Goal: Task Accomplishment & Management: Complete application form

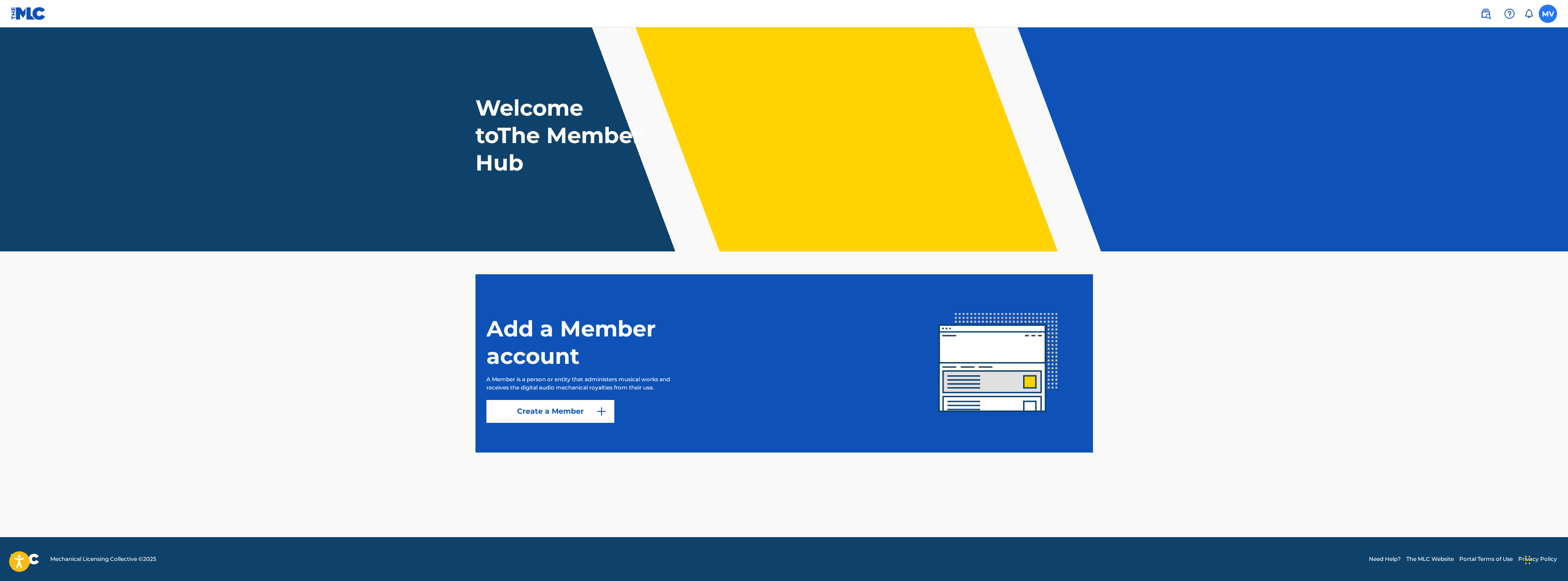
click at [1547, 9] on label at bounding box center [1548, 14] width 18 height 18
click at [1548, 14] on input "MV Mircea Vanca djallexinno@gmail.com Notification Preferences Profile Log out" at bounding box center [1548, 14] width 0 height 0
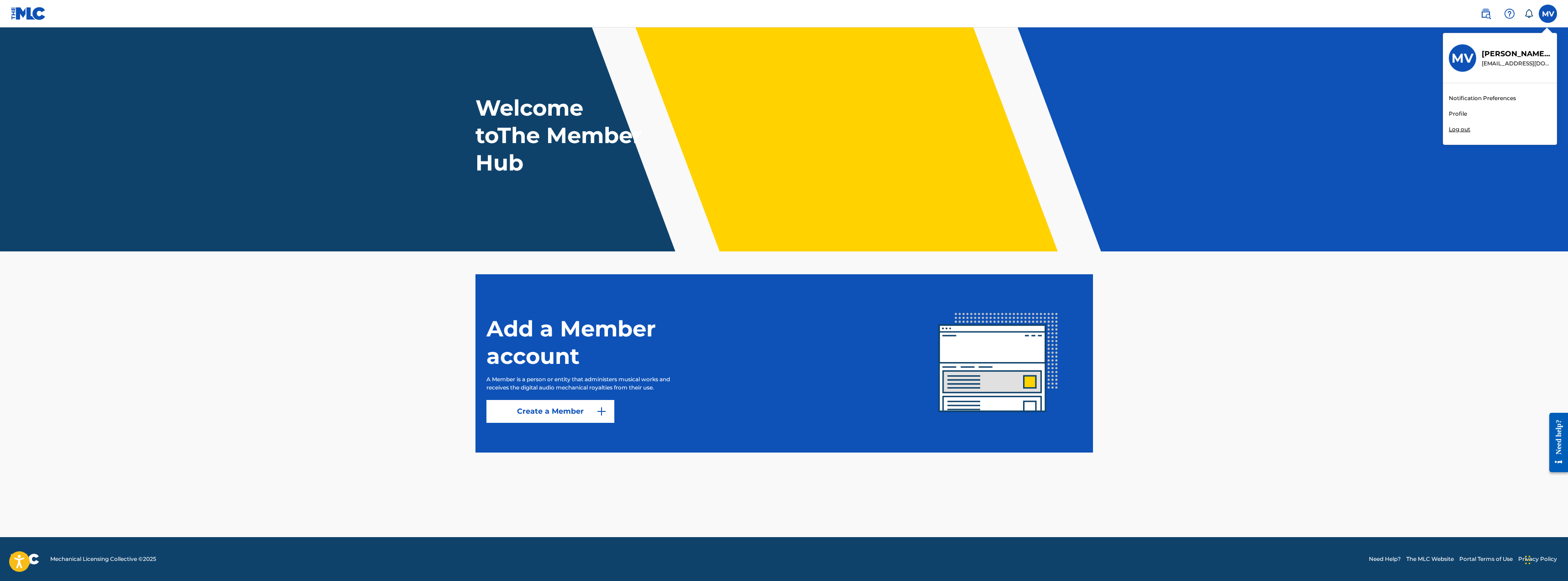
click at [1485, 97] on link "Notification Preferences" at bounding box center [1482, 99] width 67 height 9
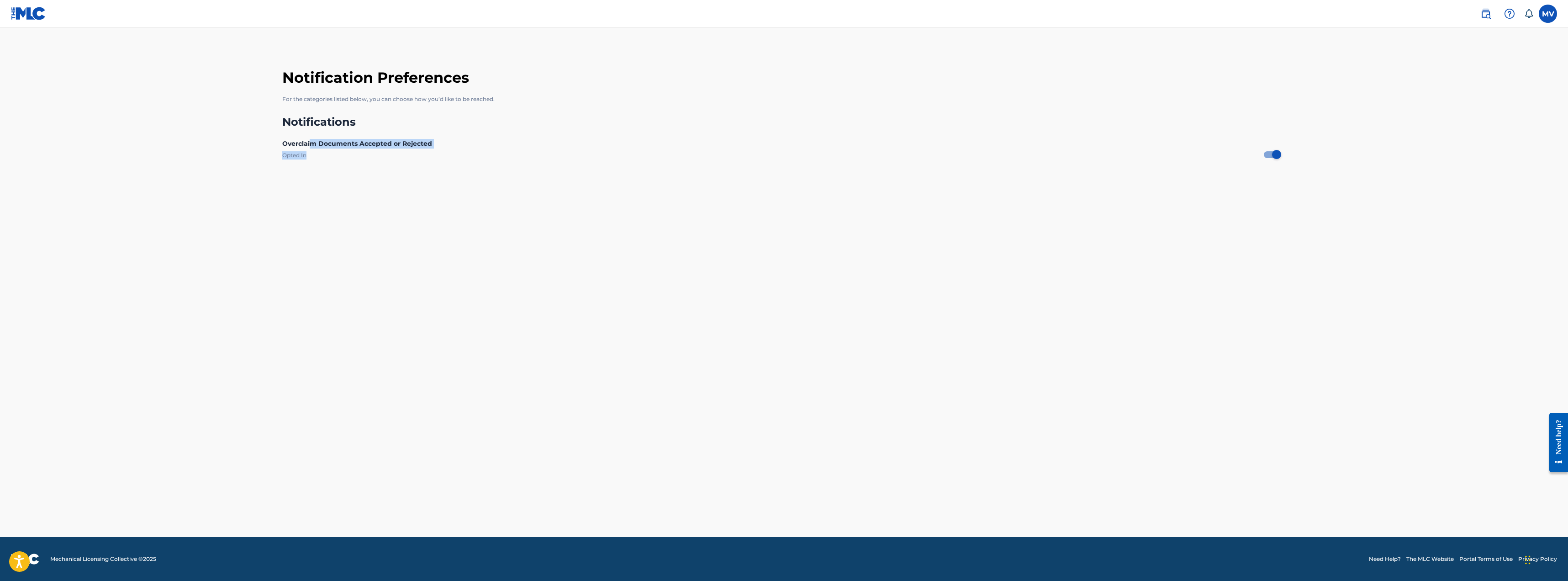
drag, startPoint x: 312, startPoint y: 144, endPoint x: 477, endPoint y: 149, distance: 165.1
click at [477, 149] on div "Overclaim Documents Accepted or Rejected Opted In" at bounding box center [784, 152] width 1004 height 41
click at [249, 222] on main "Notification Preferences For the categories listed below, you can choose how yo…" at bounding box center [784, 282] width 1568 height 510
click at [300, 155] on label "Opted In" at bounding box center [773, 155] width 982 height 7
drag, startPoint x: 369, startPoint y: 144, endPoint x: 502, endPoint y: 142, distance: 133.0
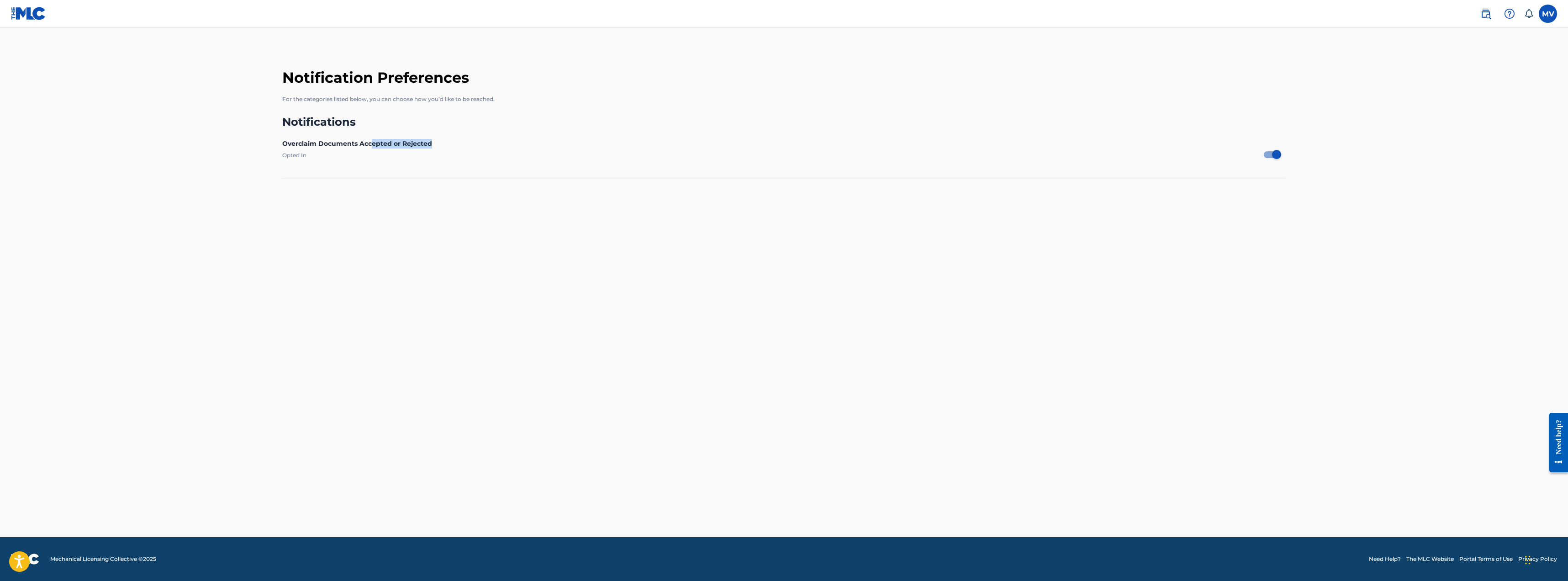
click at [493, 142] on div "Overclaim Documents Accepted or Rejected" at bounding box center [784, 144] width 1004 height 10
click at [329, 323] on main "Notification Preferences For the categories listed below, you can choose how yo…" at bounding box center [784, 282] width 1568 height 510
click at [1267, 154] on div at bounding box center [1272, 154] width 16 height 7
click at [1273, 156] on div at bounding box center [1270, 155] width 7 height 5
checkbox input "true"
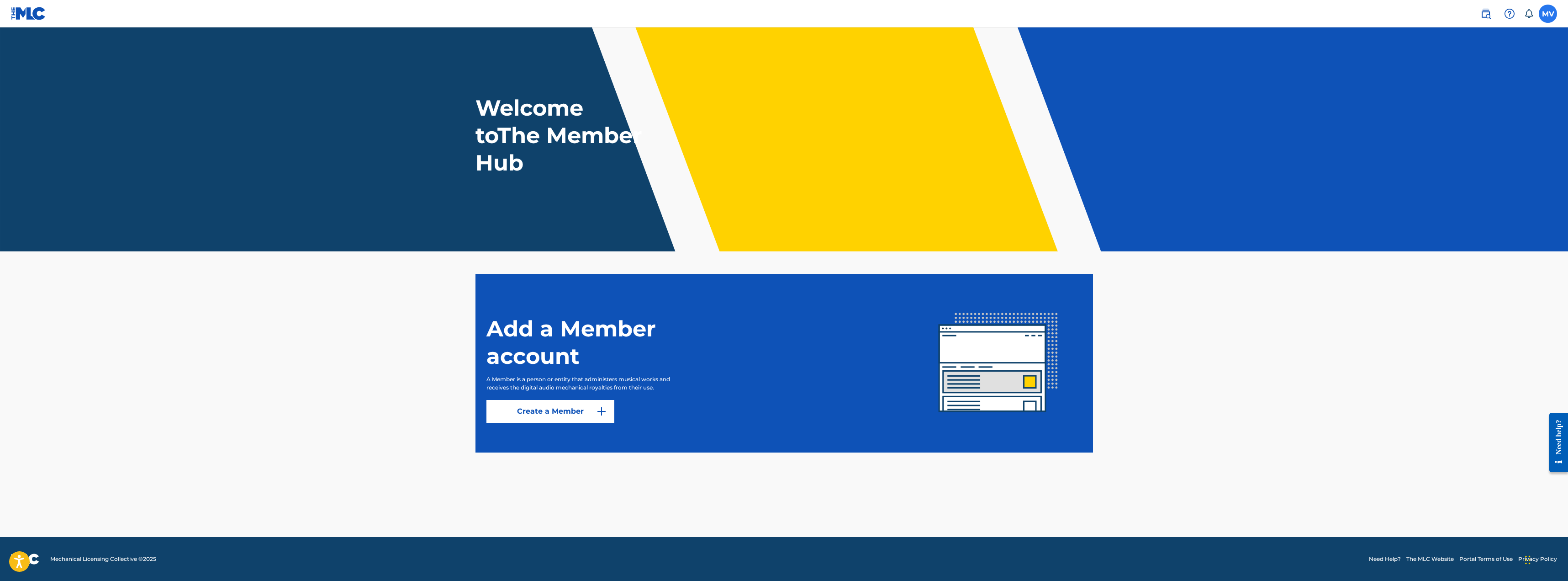
click at [1543, 19] on label at bounding box center [1548, 14] width 18 height 18
click at [1548, 14] on input "MV Mircea Vanca djallexinno@gmail.com Notification Preferences Profile Log out" at bounding box center [1548, 14] width 0 height 0
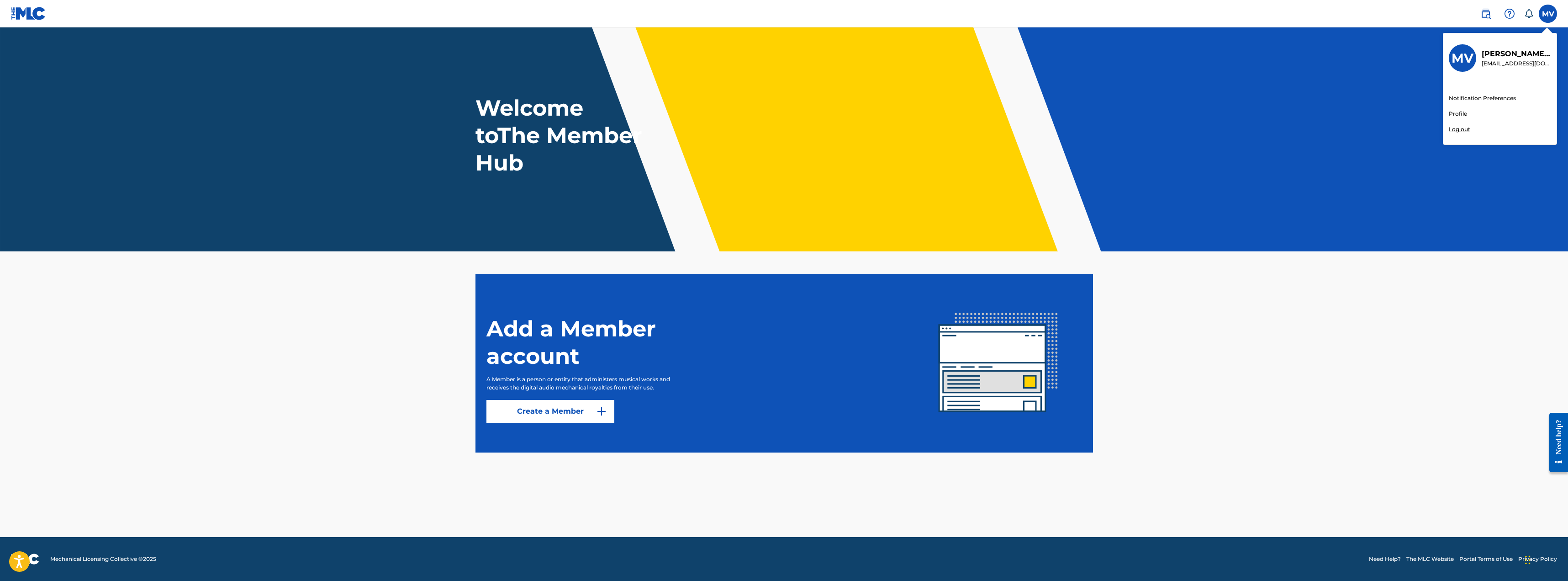
click at [1458, 111] on link "Profile" at bounding box center [1458, 114] width 18 height 9
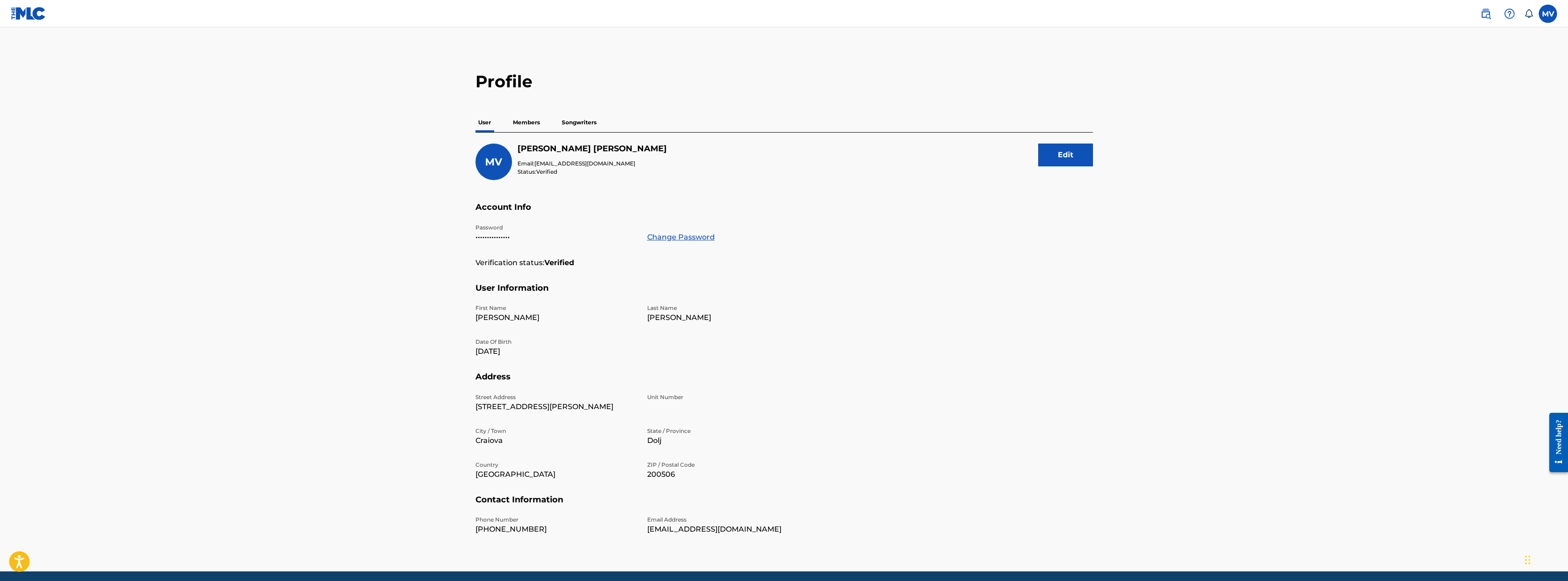
click at [528, 122] on p "Members" at bounding box center [526, 122] width 32 height 19
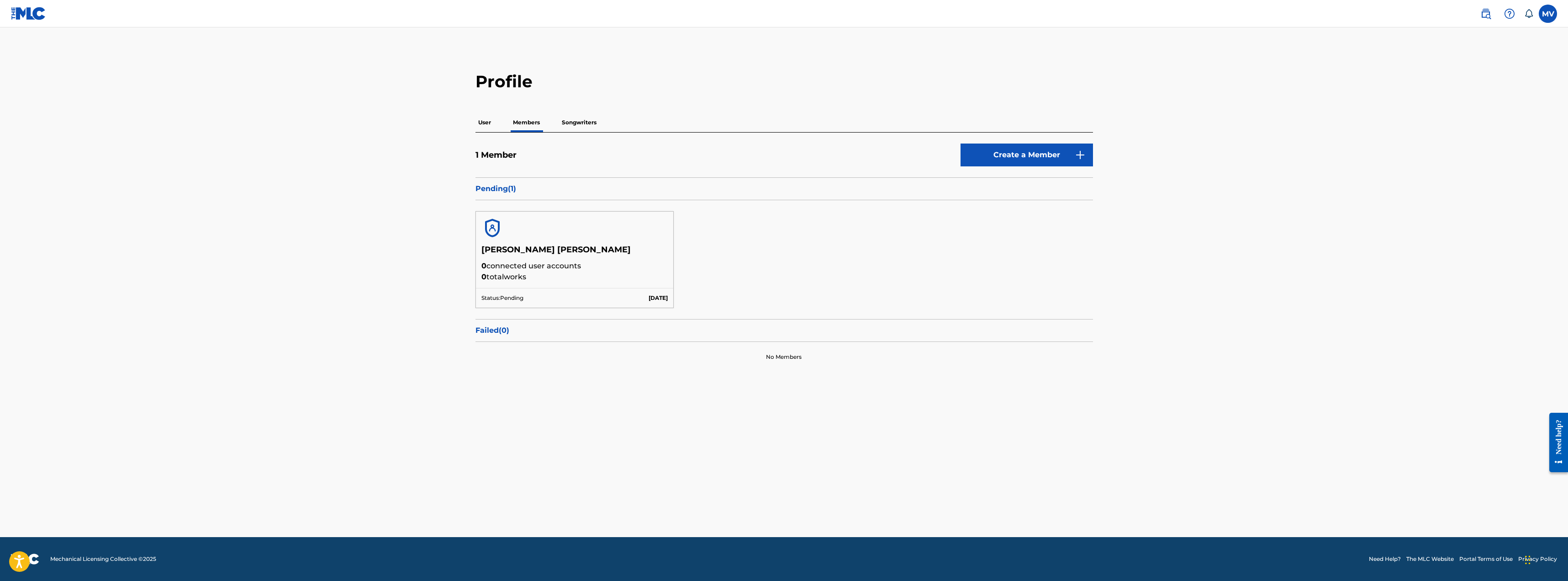
drag, startPoint x: 497, startPoint y: 268, endPoint x: 615, endPoint y: 268, distance: 118.0
click at [615, 268] on p "0 connected user accounts" at bounding box center [575, 266] width 187 height 11
click at [400, 269] on main "Profile User Members Songwriters 1 Member Create a Member Pending ( 1 ) Mircea …" at bounding box center [784, 282] width 1568 height 510
click at [573, 121] on p "Songwriters" at bounding box center [579, 122] width 40 height 19
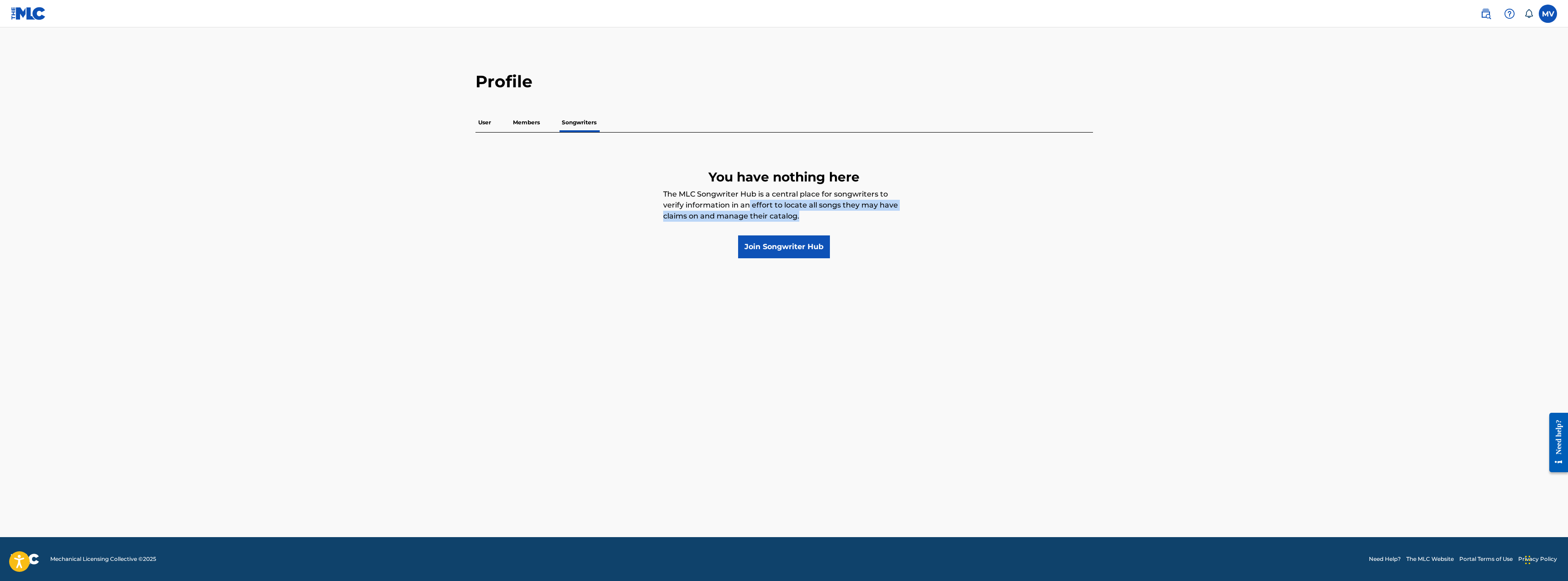
drag, startPoint x: 749, startPoint y: 210, endPoint x: 956, endPoint y: 220, distance: 207.2
click at [920, 214] on div "You have nothing here The MLC Songwriter Hub is a central place for songwriters…" at bounding box center [784, 205] width 617 height 107
click at [515, 281] on main "Profile User Members Songwriters You have nothing here The MLC Songwriter Hub i…" at bounding box center [784, 282] width 1568 height 510
click at [782, 248] on link "Join Songwriter Hub" at bounding box center [784, 247] width 92 height 23
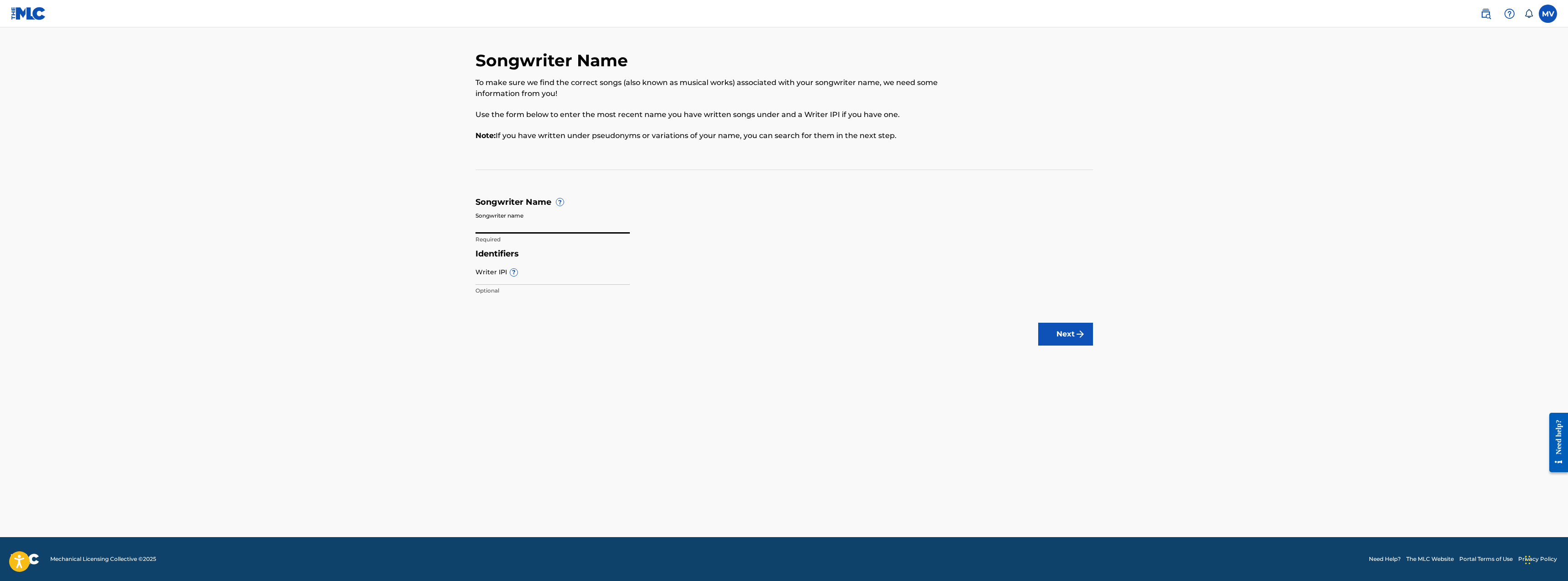
click at [513, 222] on input "Songwriter name" at bounding box center [553, 220] width 155 height 26
type input "Mircea Madalin Vanca"
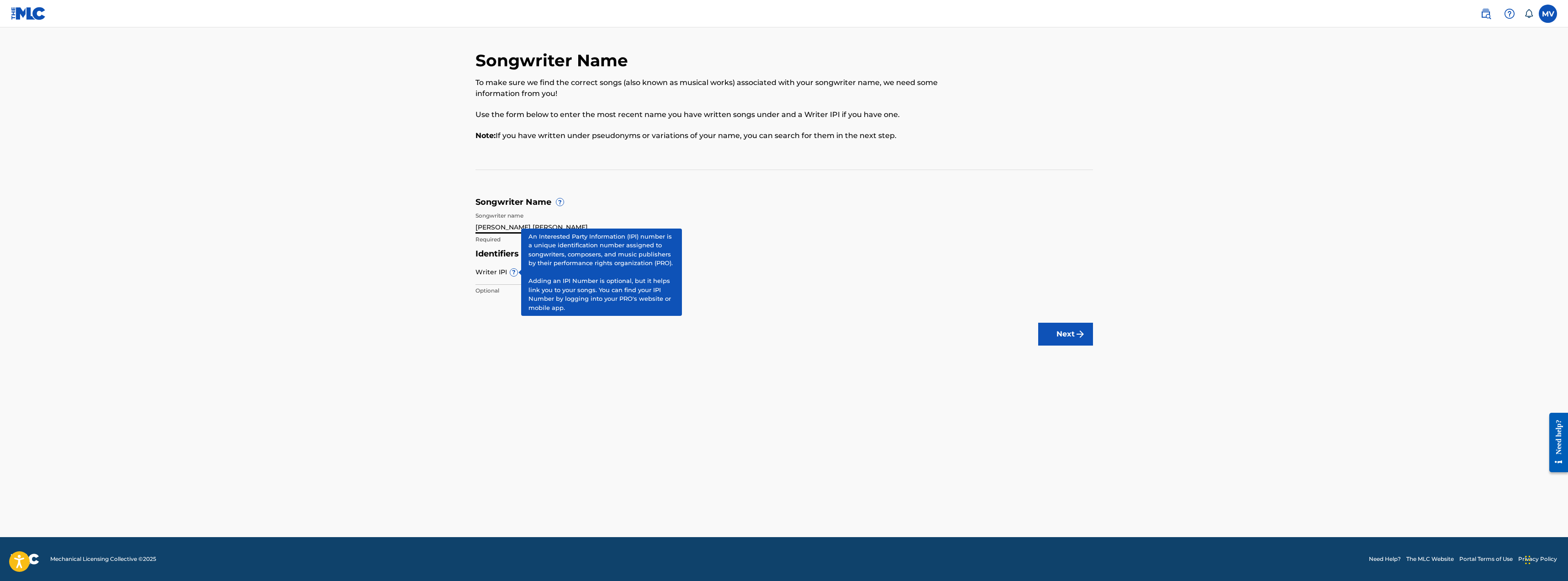
click at [514, 272] on span "?" at bounding box center [514, 272] width 7 height 7
click at [514, 272] on input "Writer IPI ?" at bounding box center [553, 272] width 155 height 26
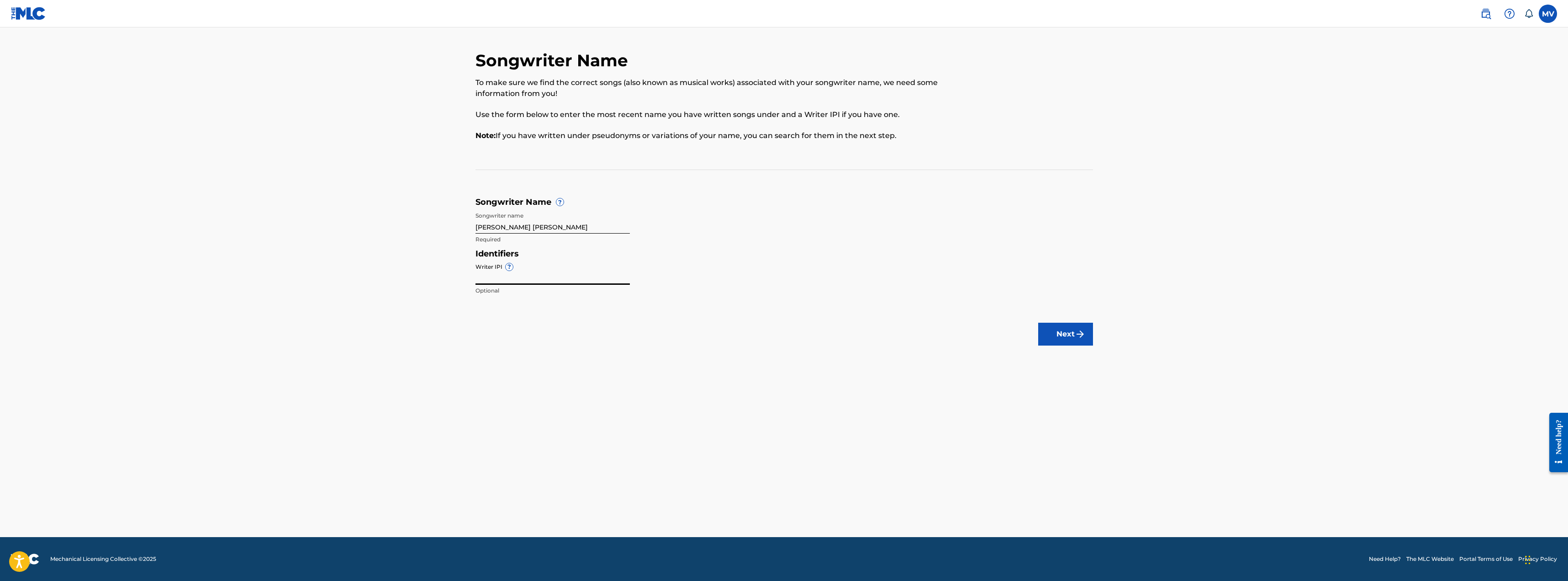
click at [509, 281] on input "Writer IPI ?" at bounding box center [553, 272] width 155 height 26
type input "00654518630"
click at [1069, 337] on button "Next" at bounding box center [1066, 334] width 55 height 23
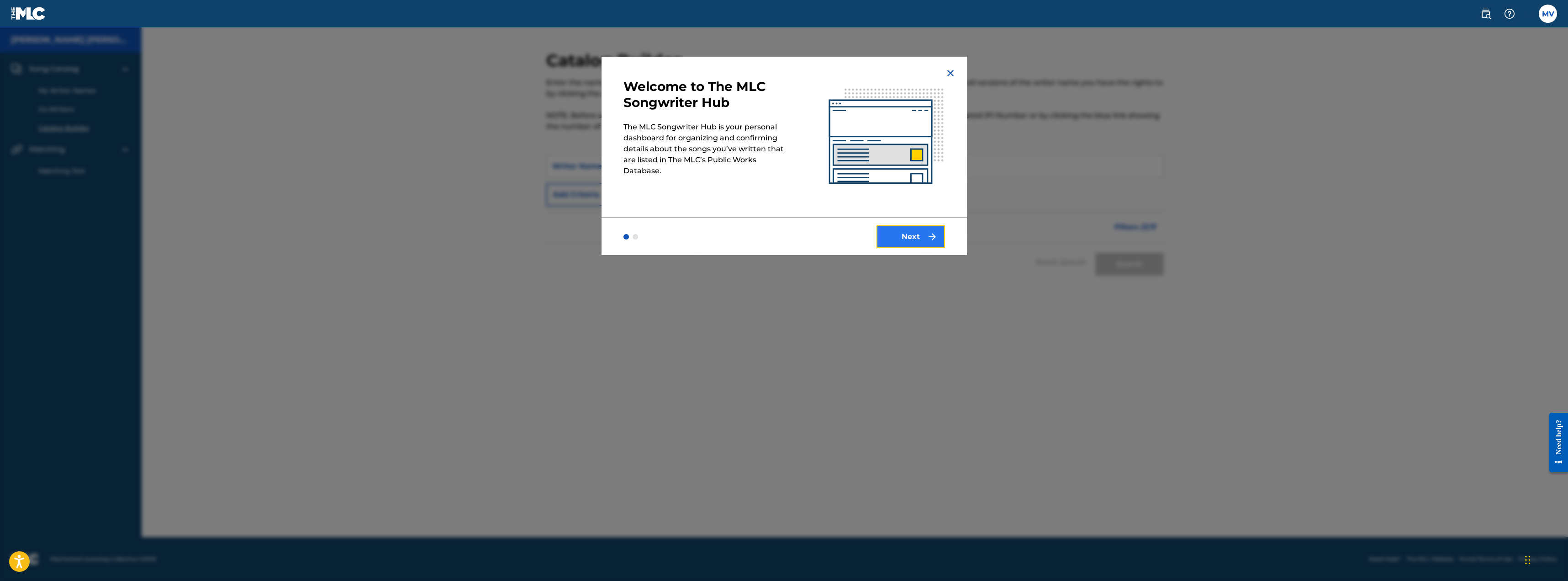
click at [913, 242] on button "Next" at bounding box center [911, 237] width 69 height 23
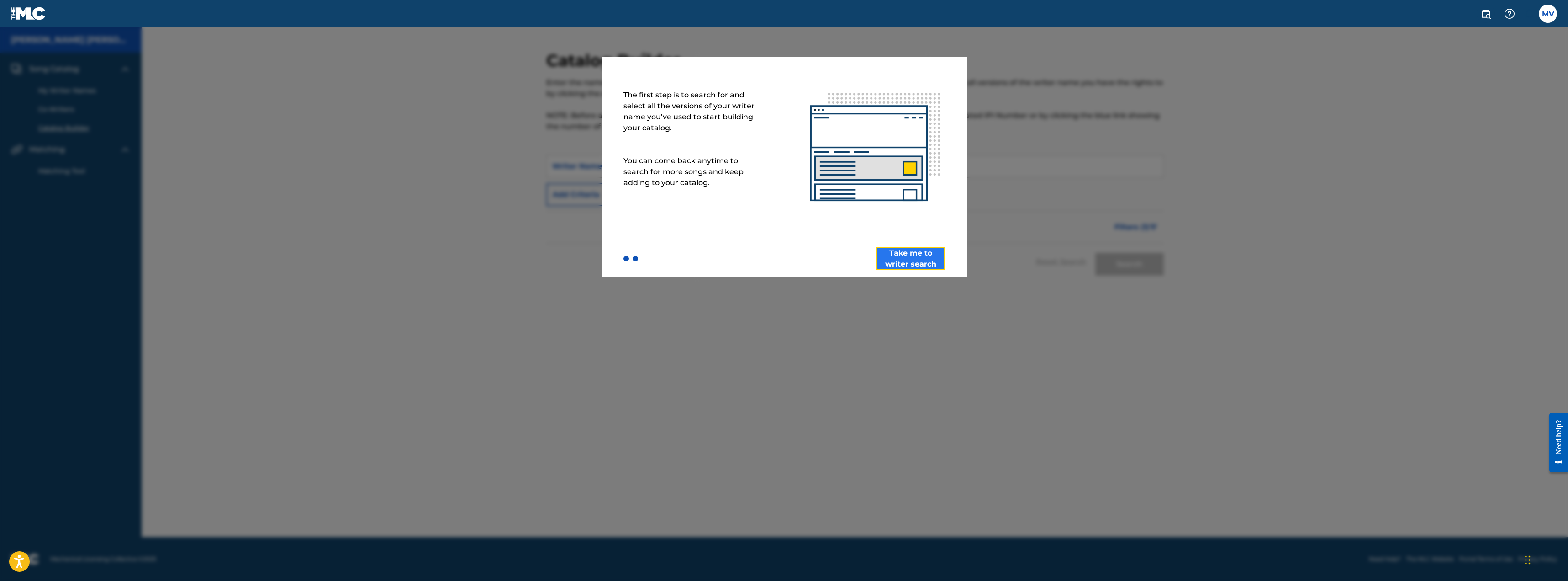
click at [919, 260] on button "Take me to writer search" at bounding box center [911, 259] width 69 height 23
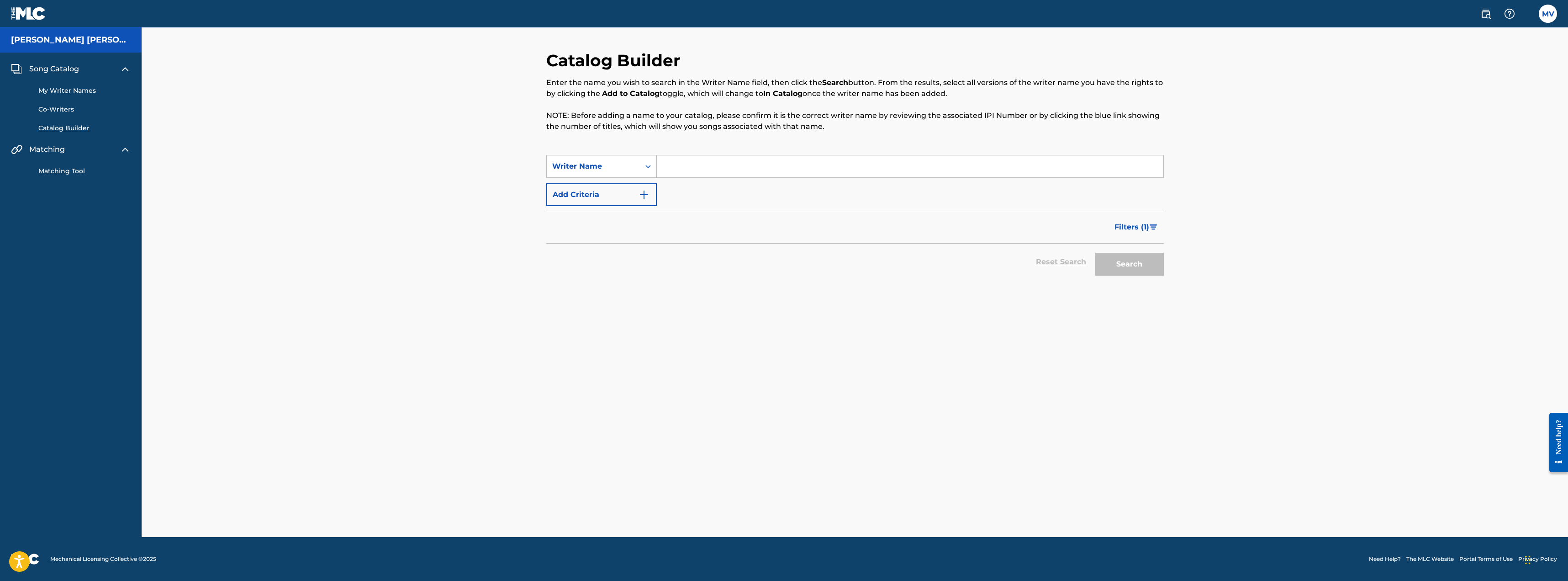
click at [727, 160] on input "Search Form" at bounding box center [910, 166] width 506 height 22
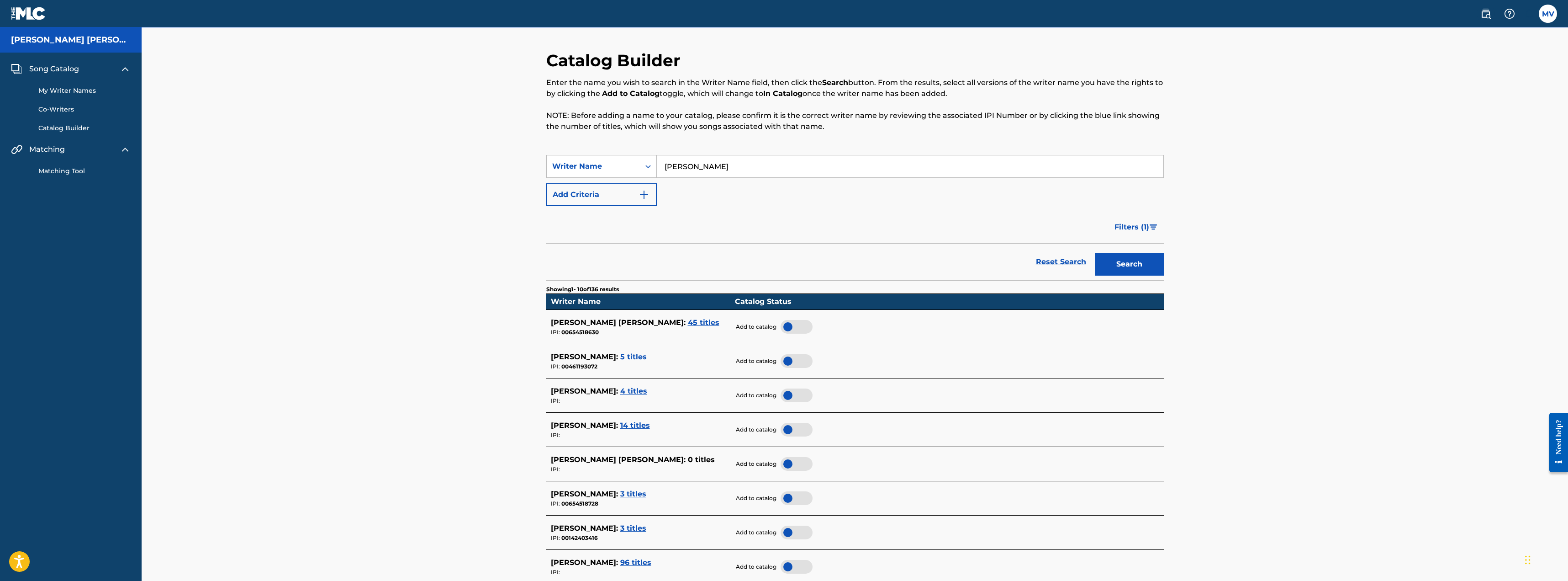
click at [793, 326] on div at bounding box center [796, 326] width 32 height 14
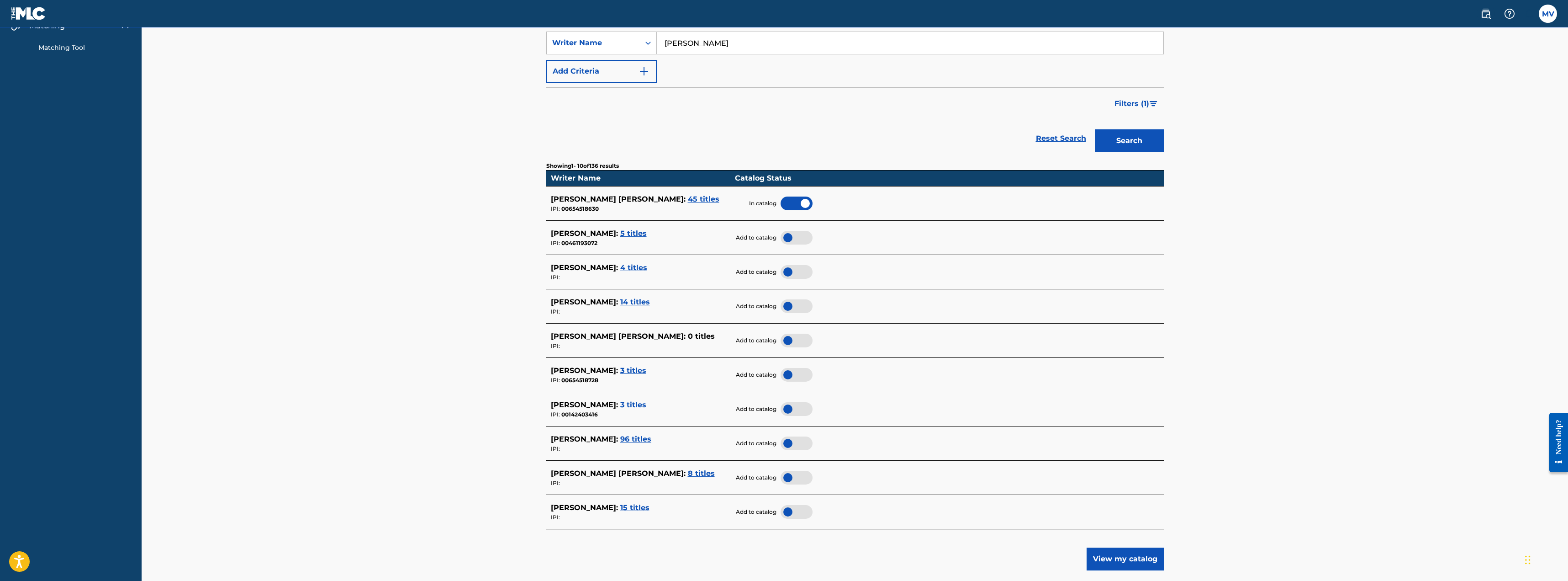
scroll to position [137, 0]
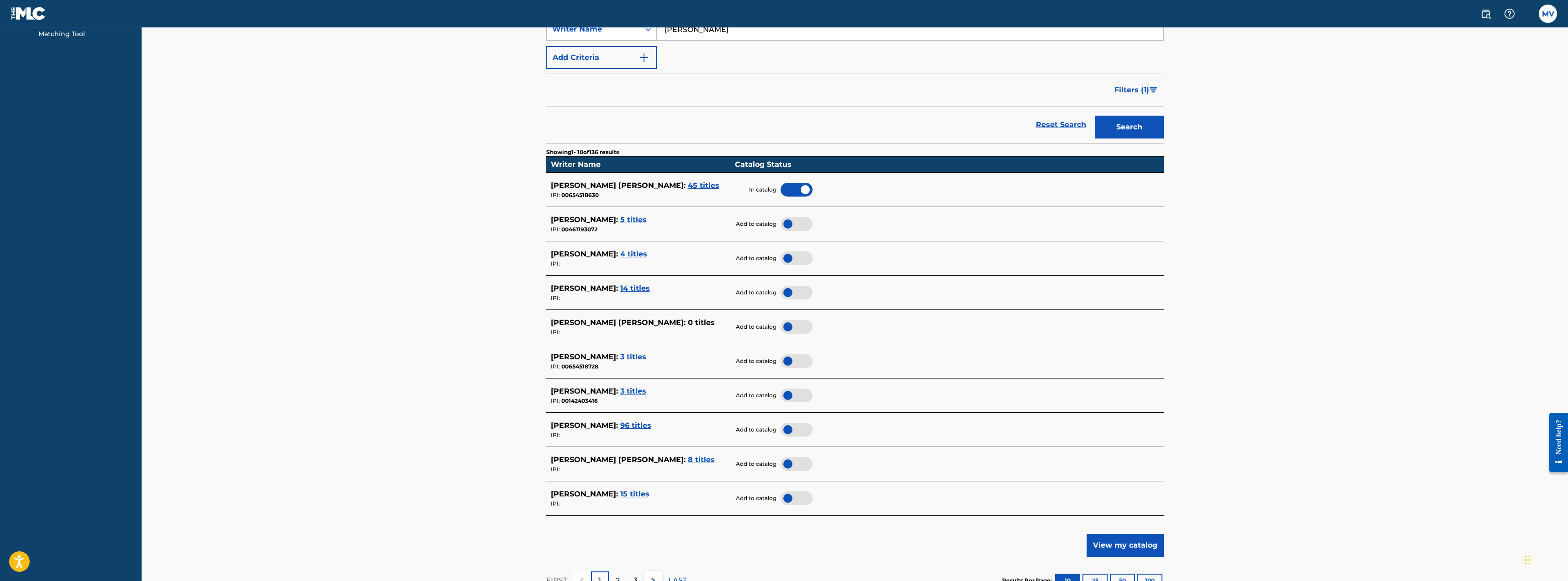
click at [807, 360] on div at bounding box center [796, 361] width 32 height 14
click at [802, 429] on div at bounding box center [796, 429] width 32 height 14
click at [799, 466] on div at bounding box center [796, 463] width 32 height 14
click at [798, 497] on div at bounding box center [796, 498] width 32 height 14
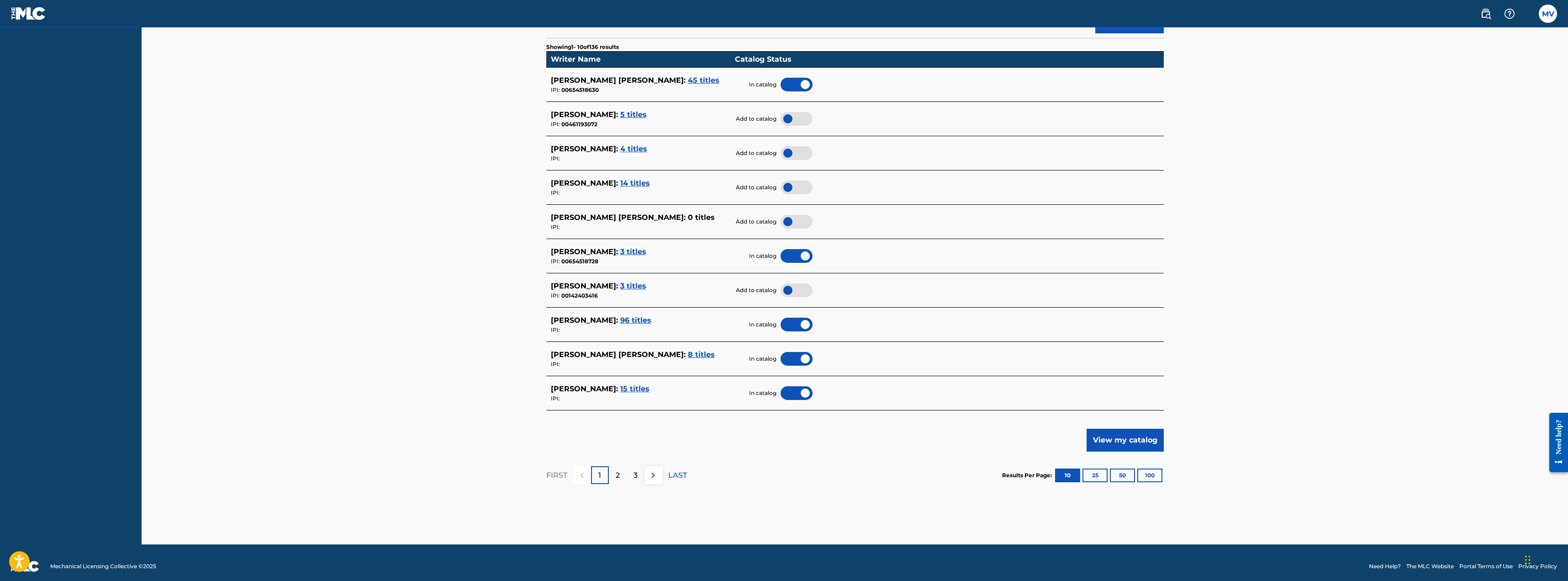
scroll to position [250, 0]
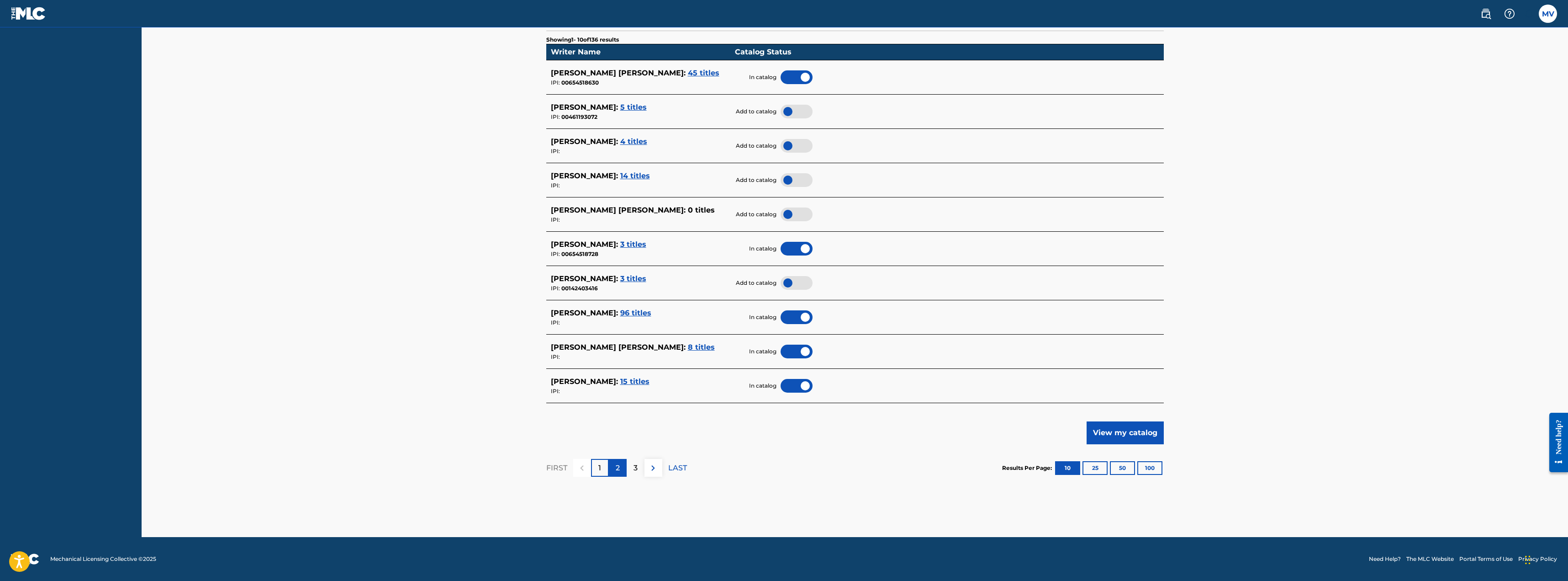
click at [619, 470] on p "2" at bounding box center [617, 468] width 4 height 11
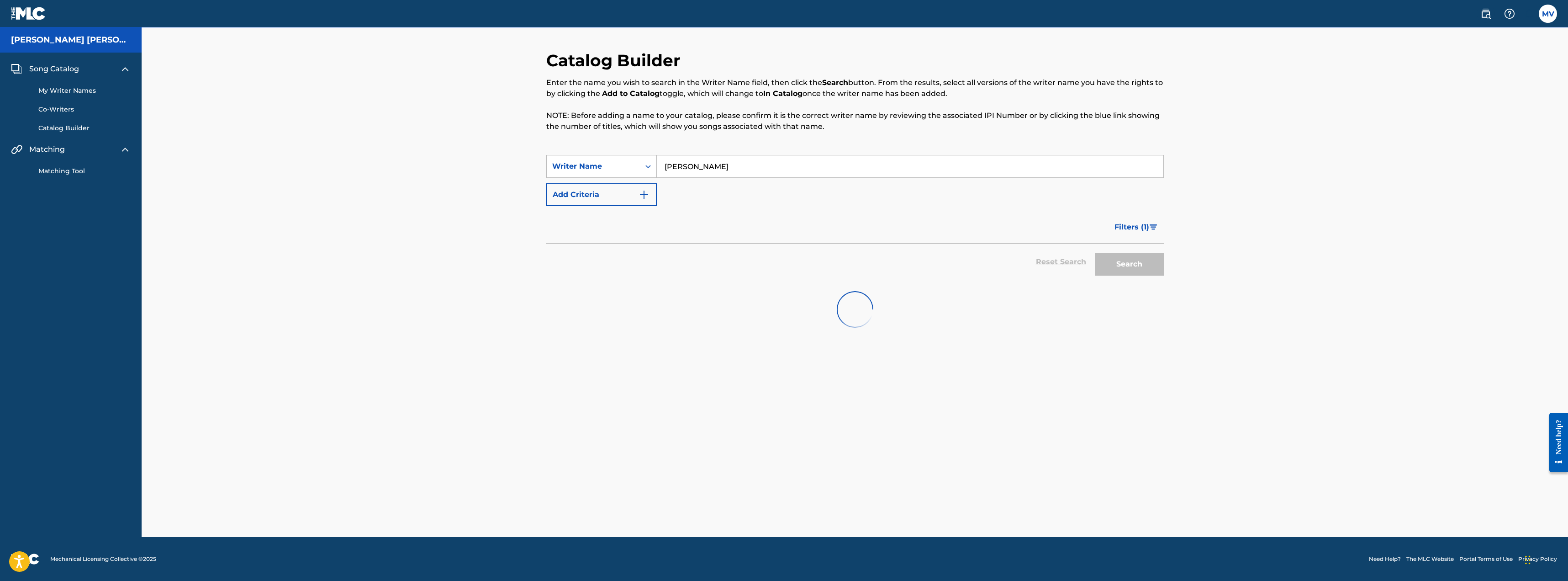
scroll to position [0, 0]
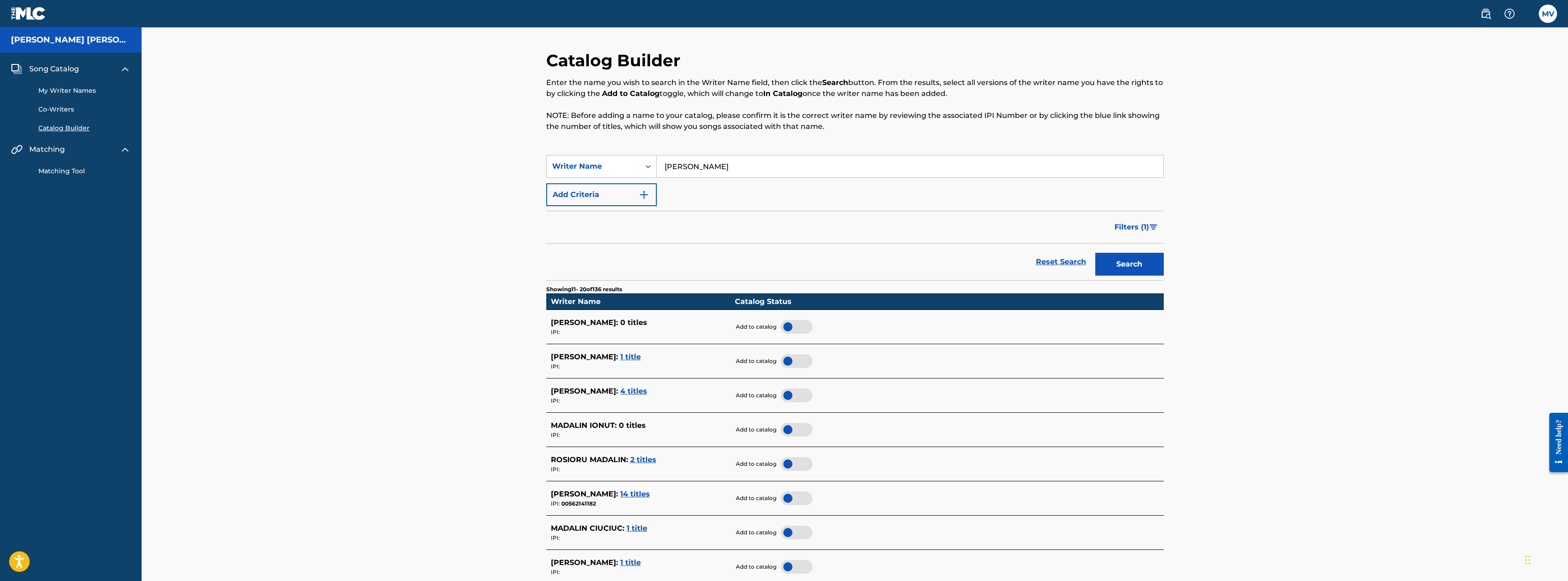
click at [726, 165] on input "vanca" at bounding box center [910, 166] width 506 height 22
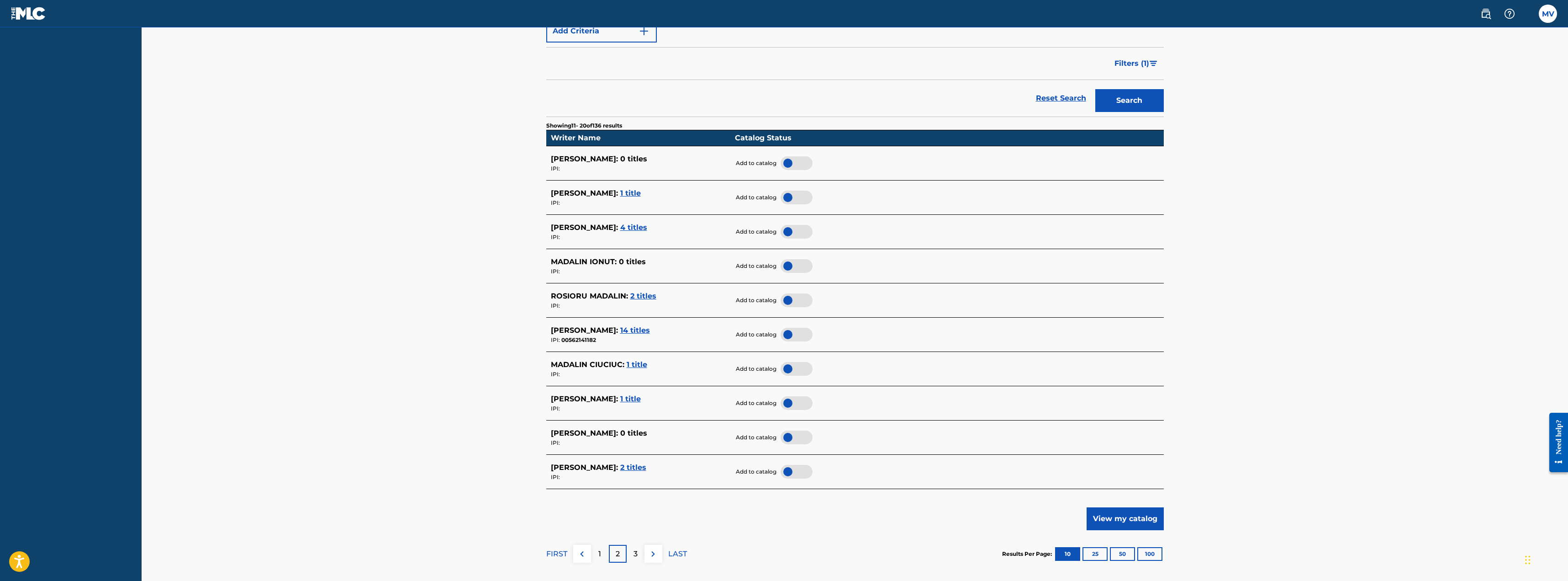
scroll to position [183, 0]
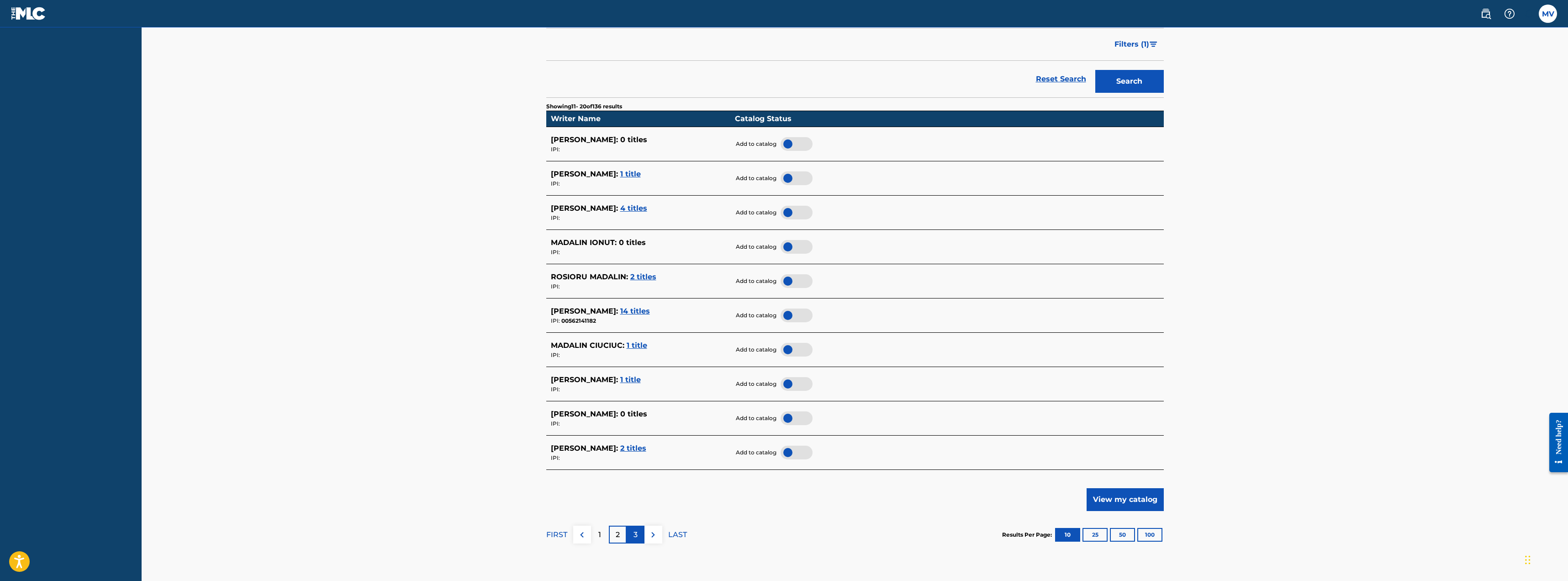
type input "vanca mircea"
click at [635, 534] on p "3" at bounding box center [635, 535] width 4 height 11
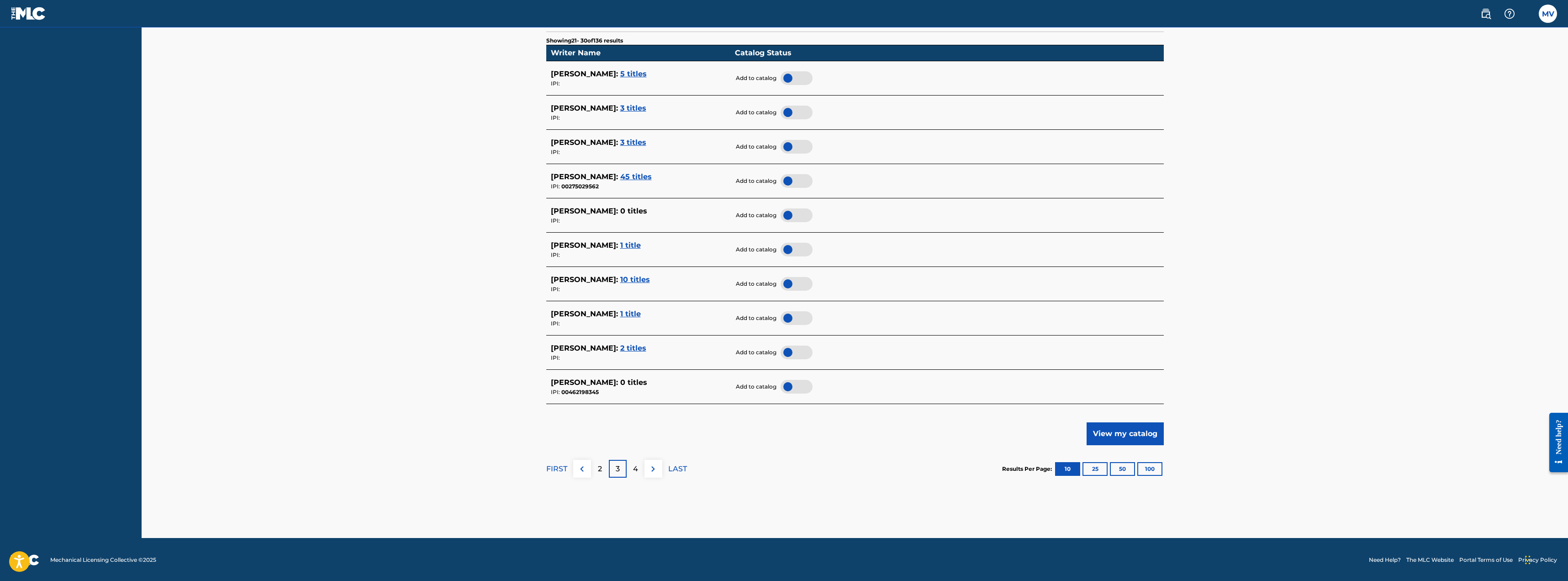
scroll to position [250, 0]
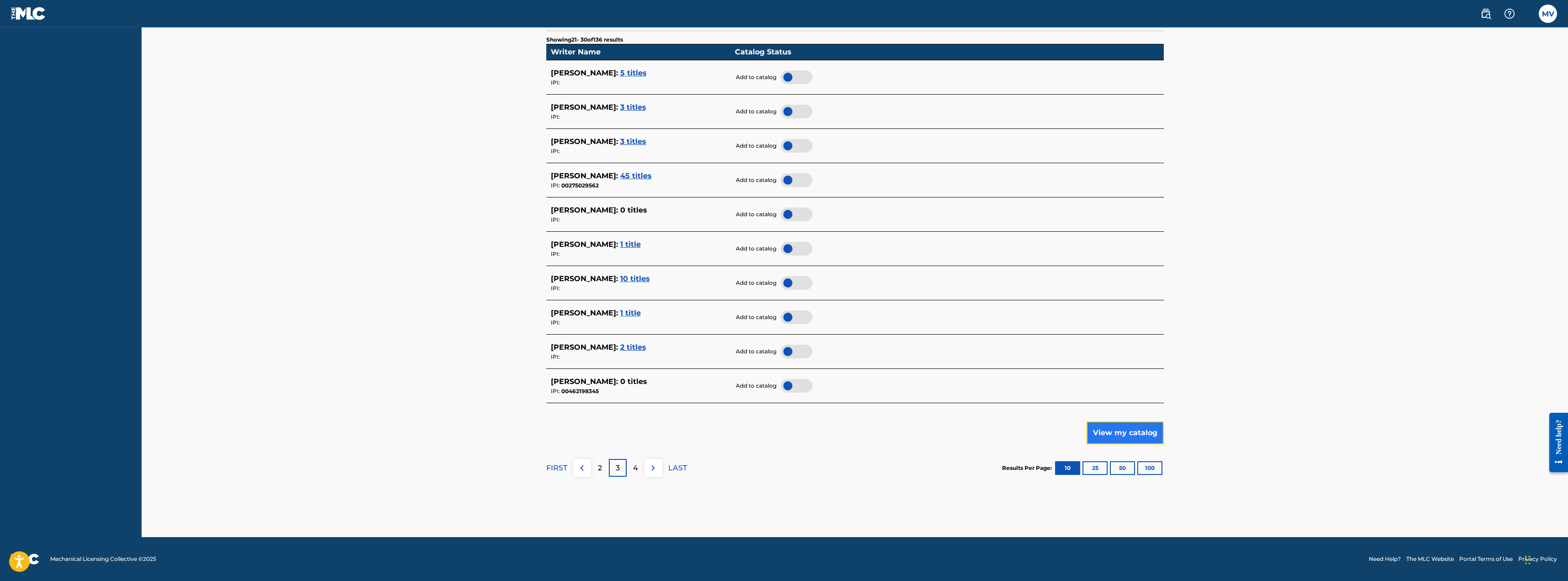
click at [1138, 429] on button "View my catalog" at bounding box center [1125, 433] width 77 height 23
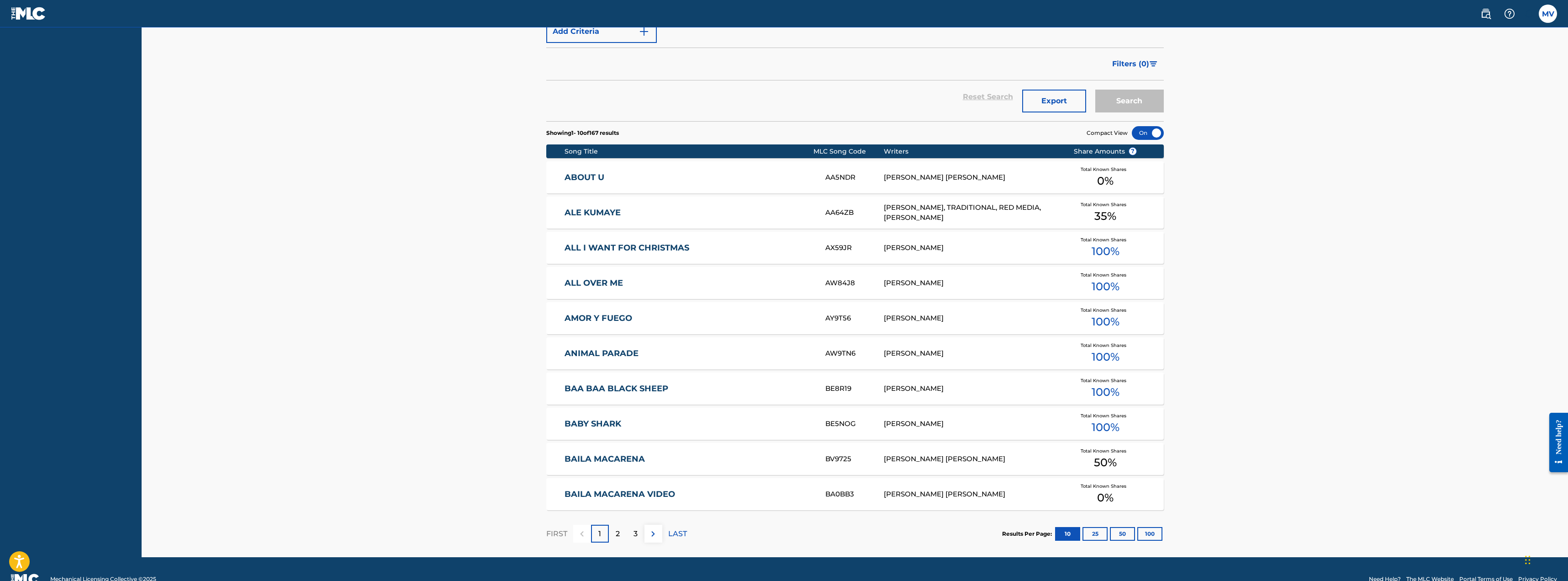
scroll to position [228, 0]
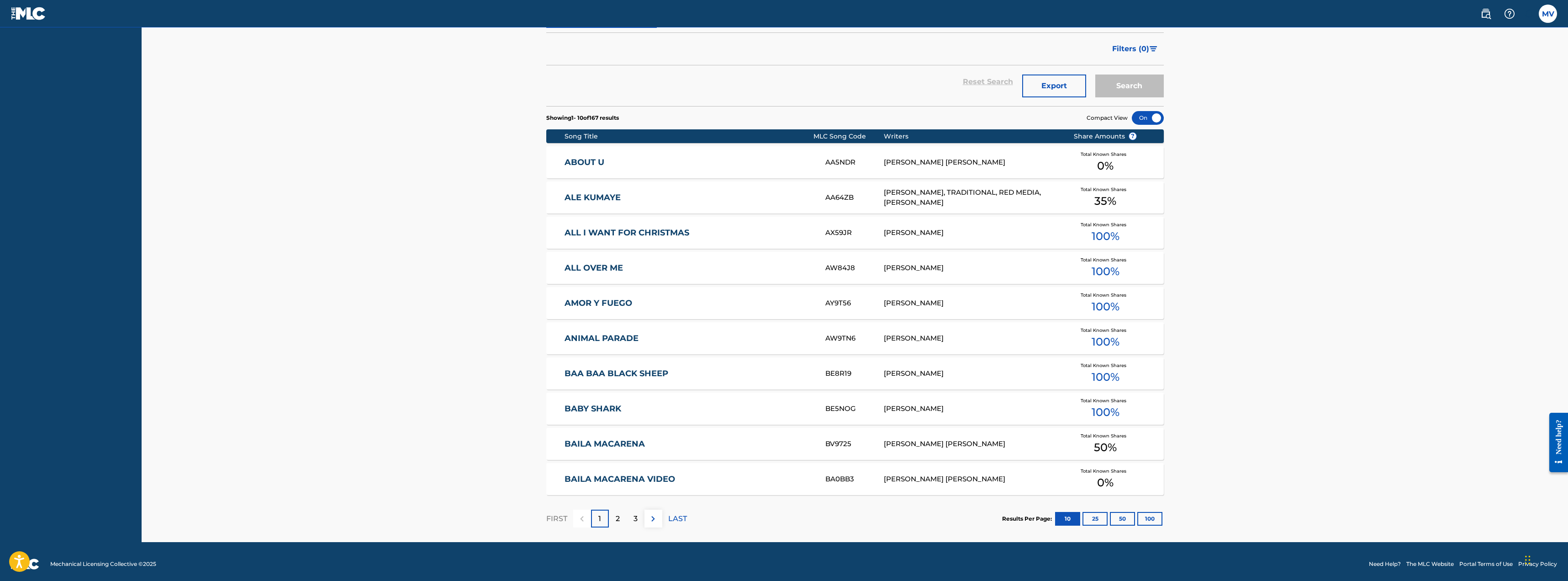
click at [615, 302] on link "AMOR Y FUEGO" at bounding box center [688, 303] width 248 height 10
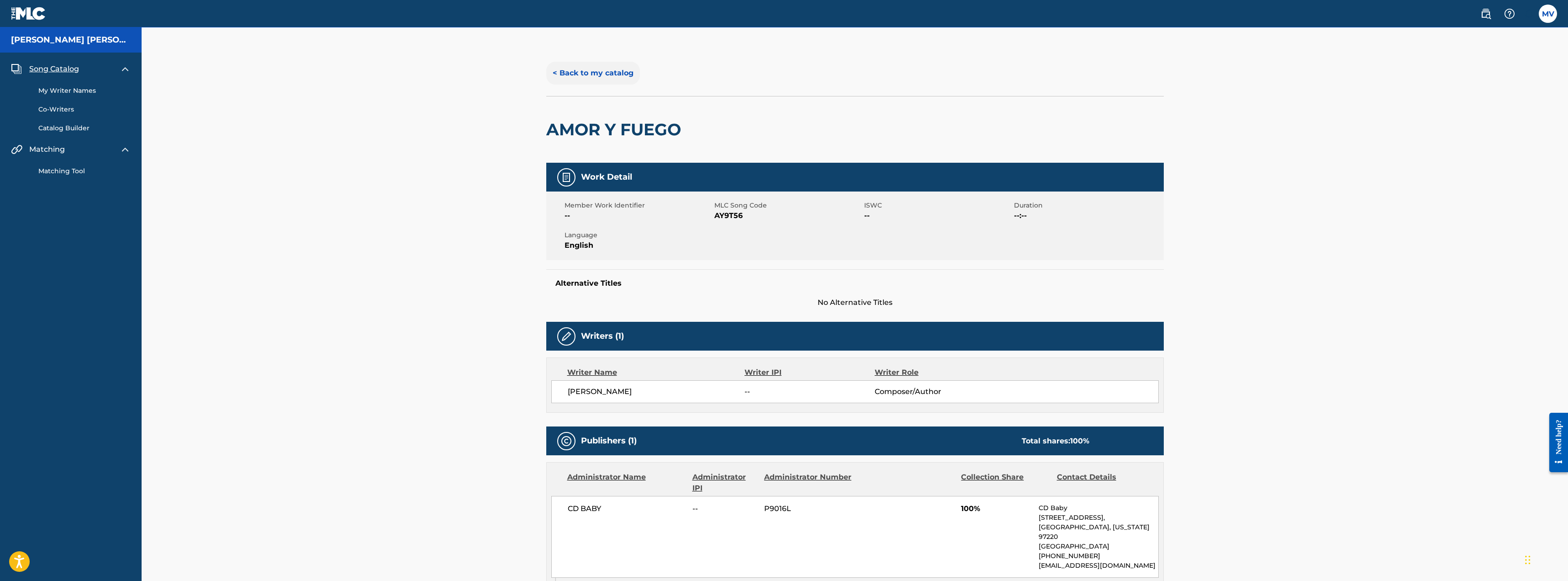
click at [581, 67] on button "< Back to my catalog" at bounding box center [593, 73] width 94 height 23
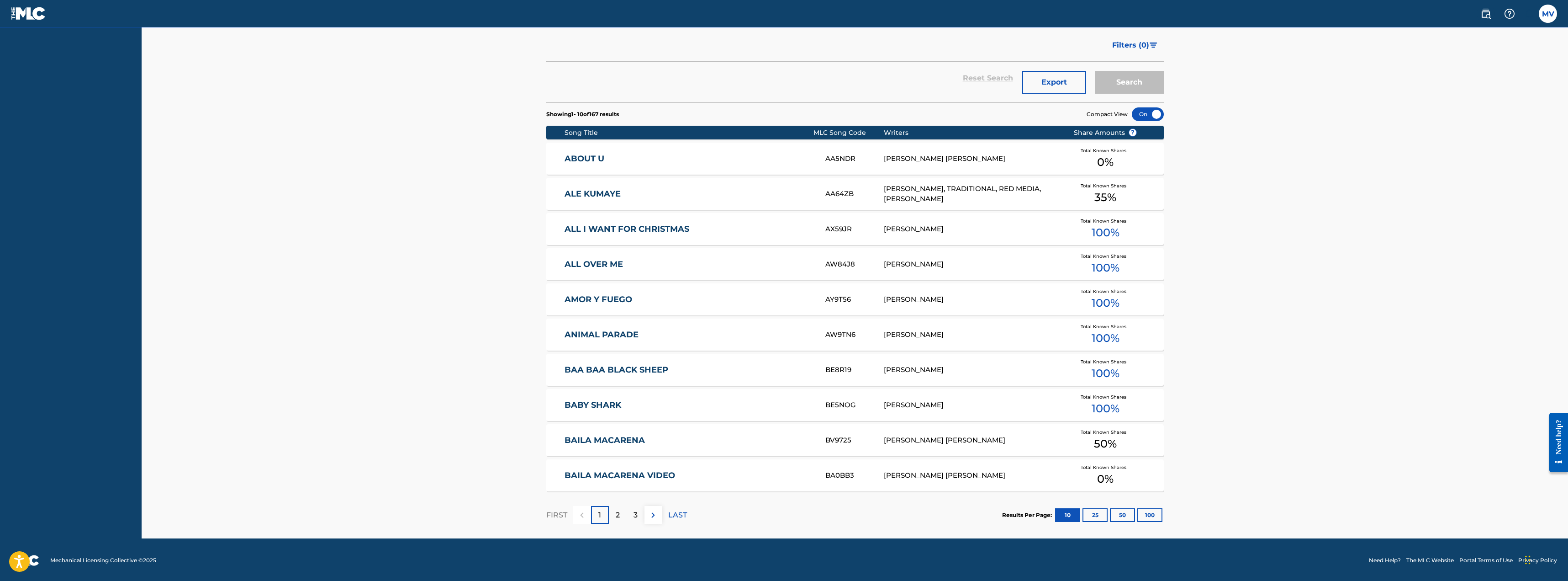
scroll to position [233, 0]
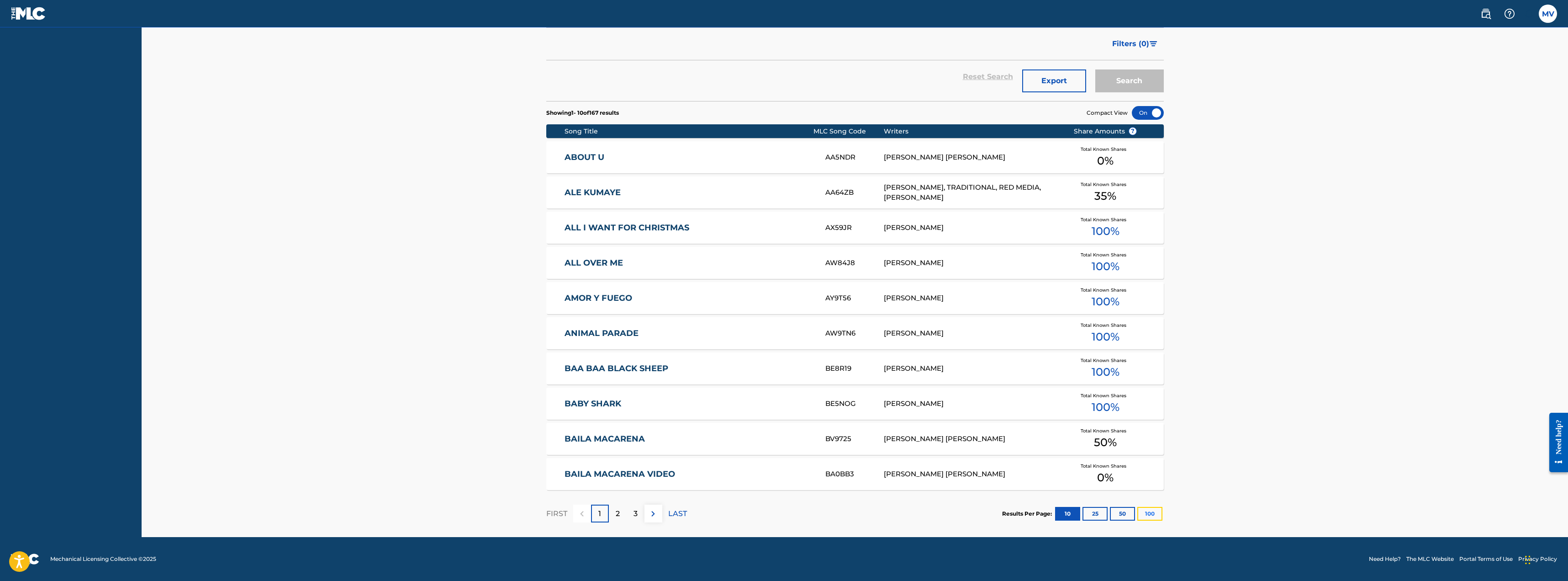
click at [1147, 513] on button "100" at bounding box center [1149, 513] width 25 height 14
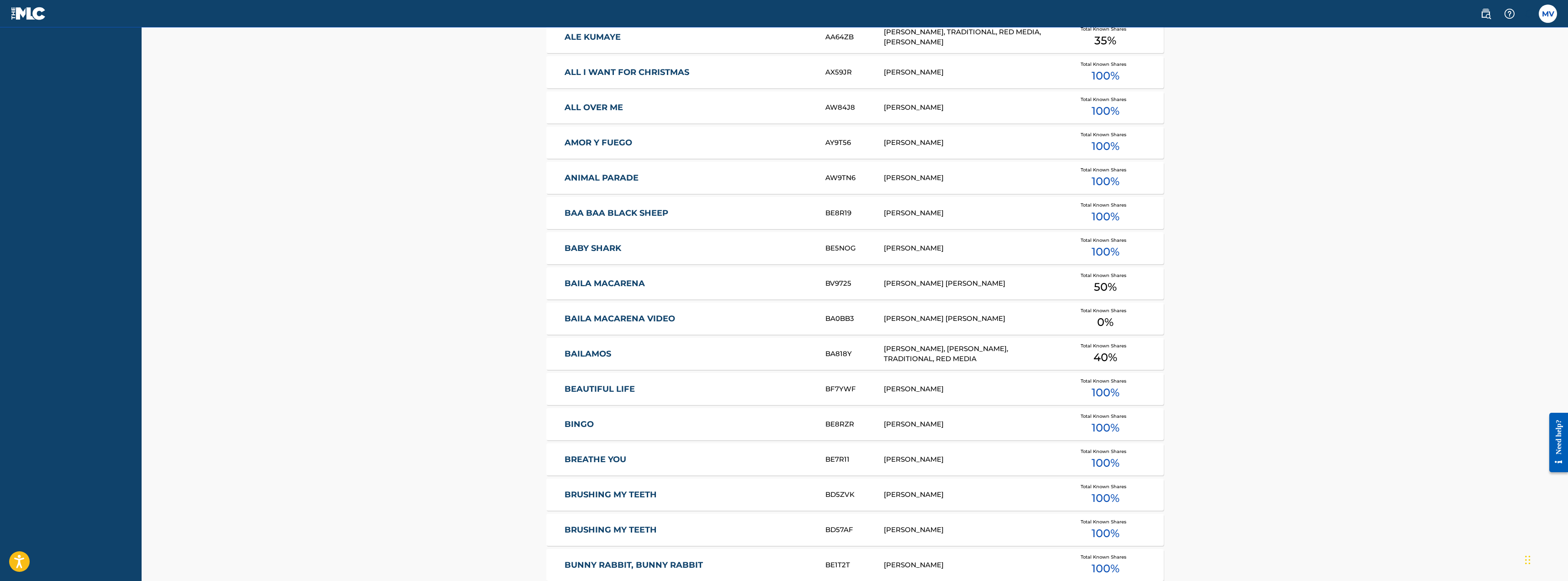
scroll to position [411, 0]
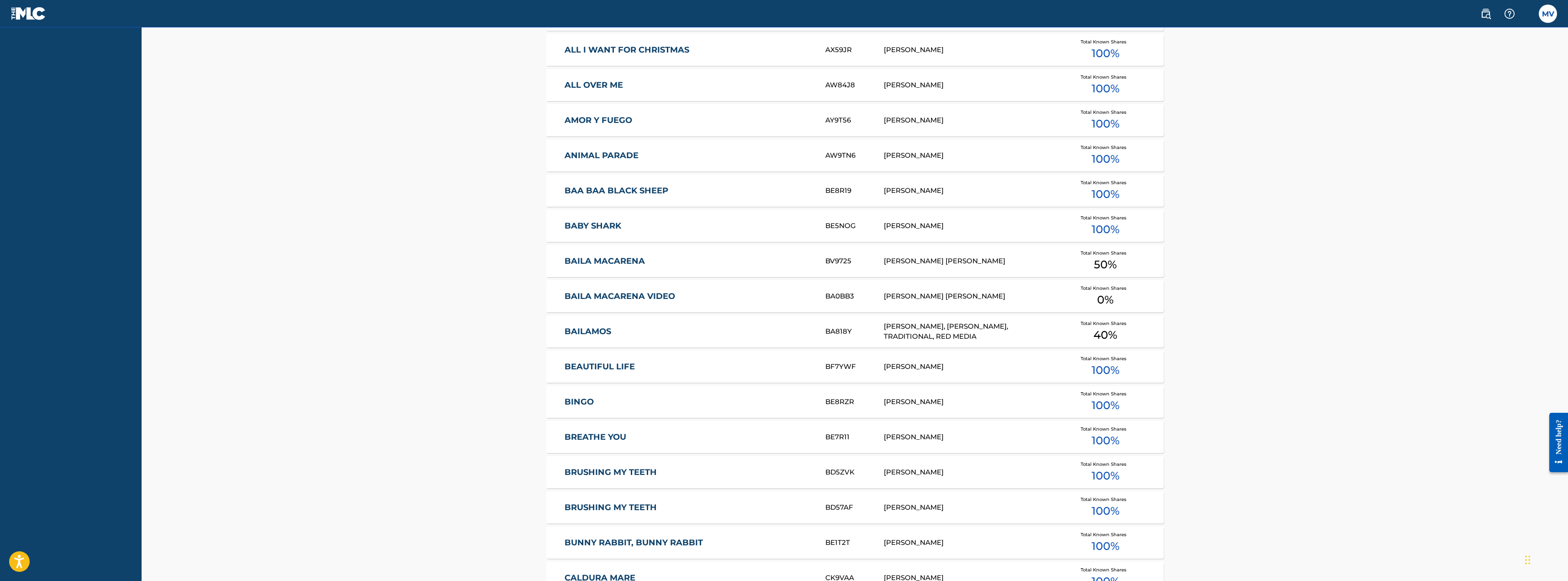
click at [601, 330] on link "BAILAMOS" at bounding box center [688, 331] width 248 height 10
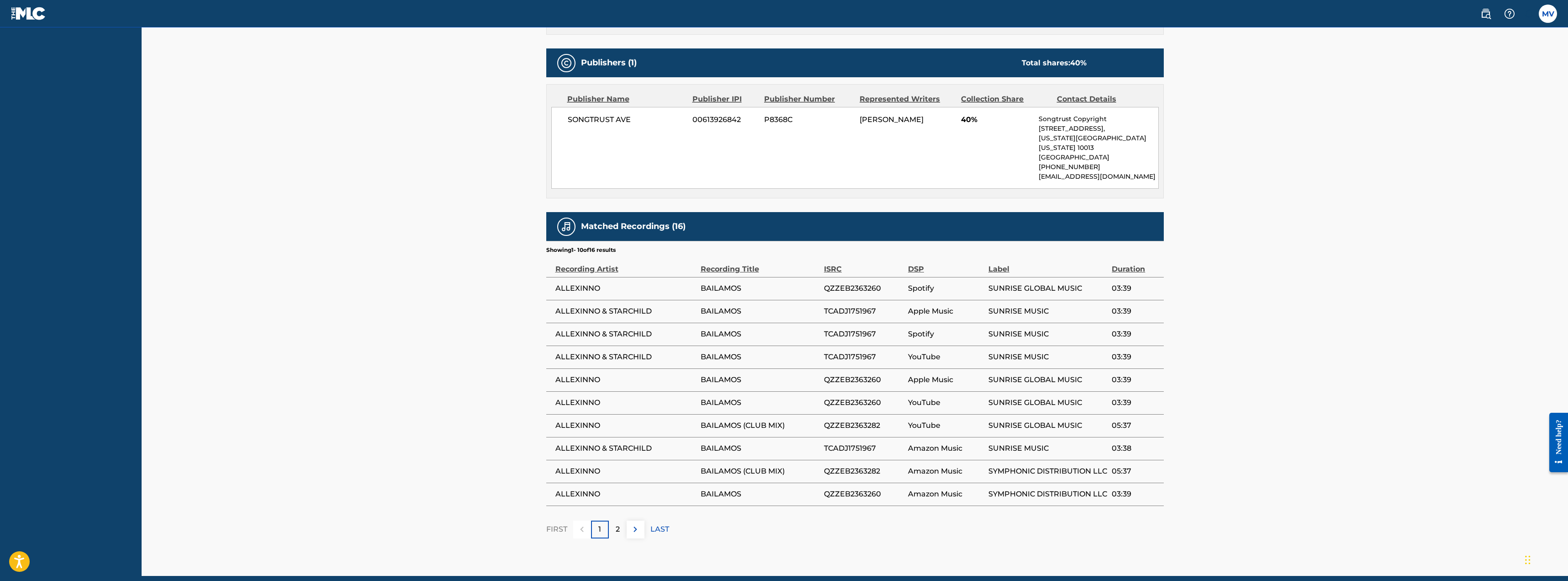
scroll to position [440, 0]
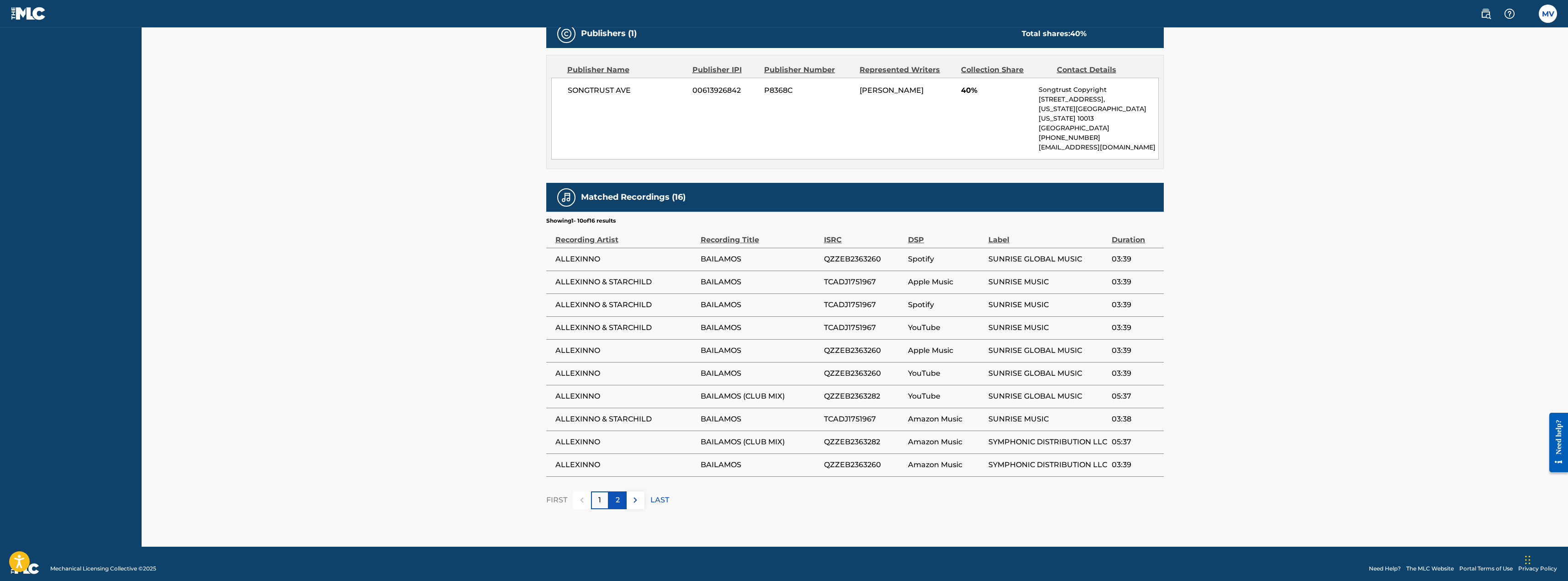
click at [622, 491] on div "2" at bounding box center [617, 500] width 18 height 18
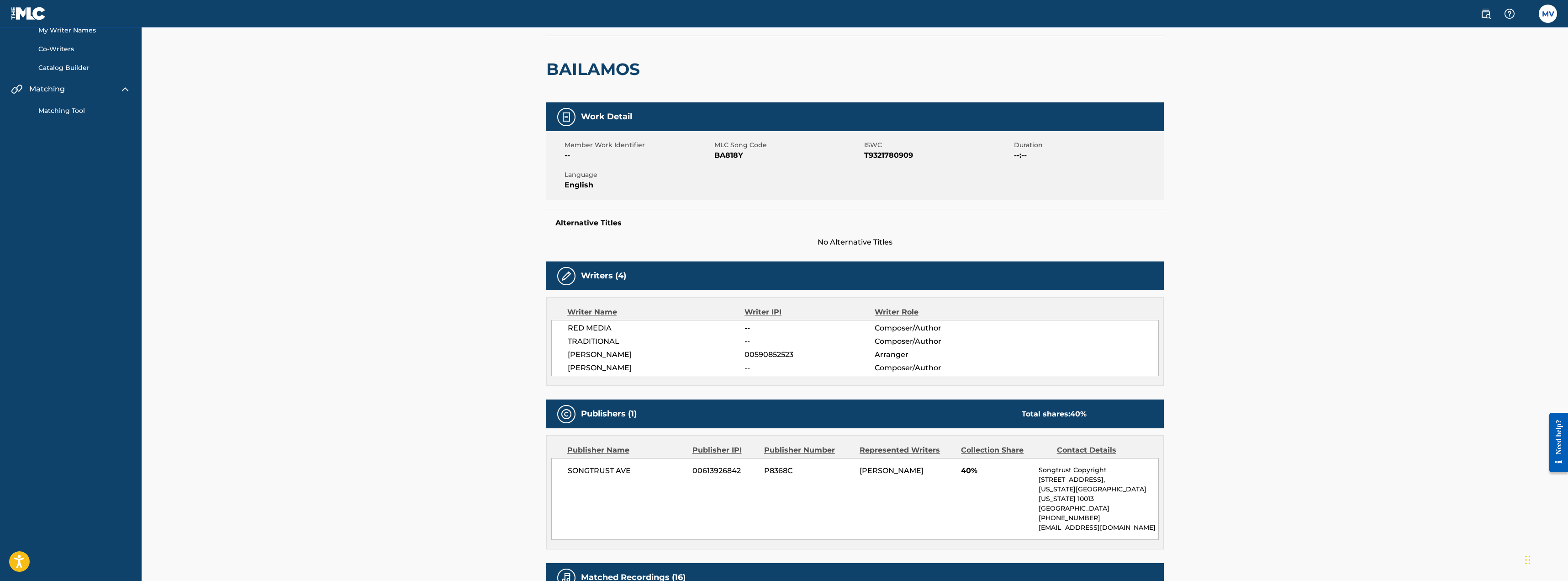
scroll to position [29, 0]
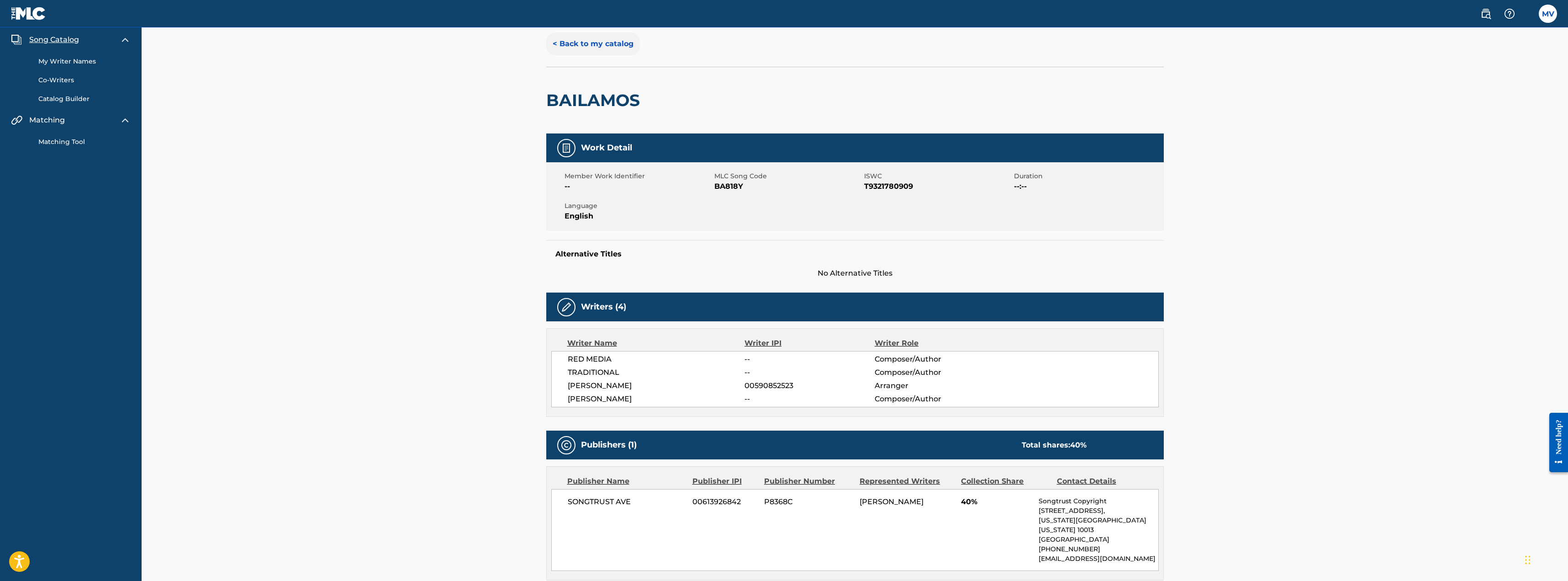
click at [599, 47] on button "< Back to my catalog" at bounding box center [593, 44] width 94 height 23
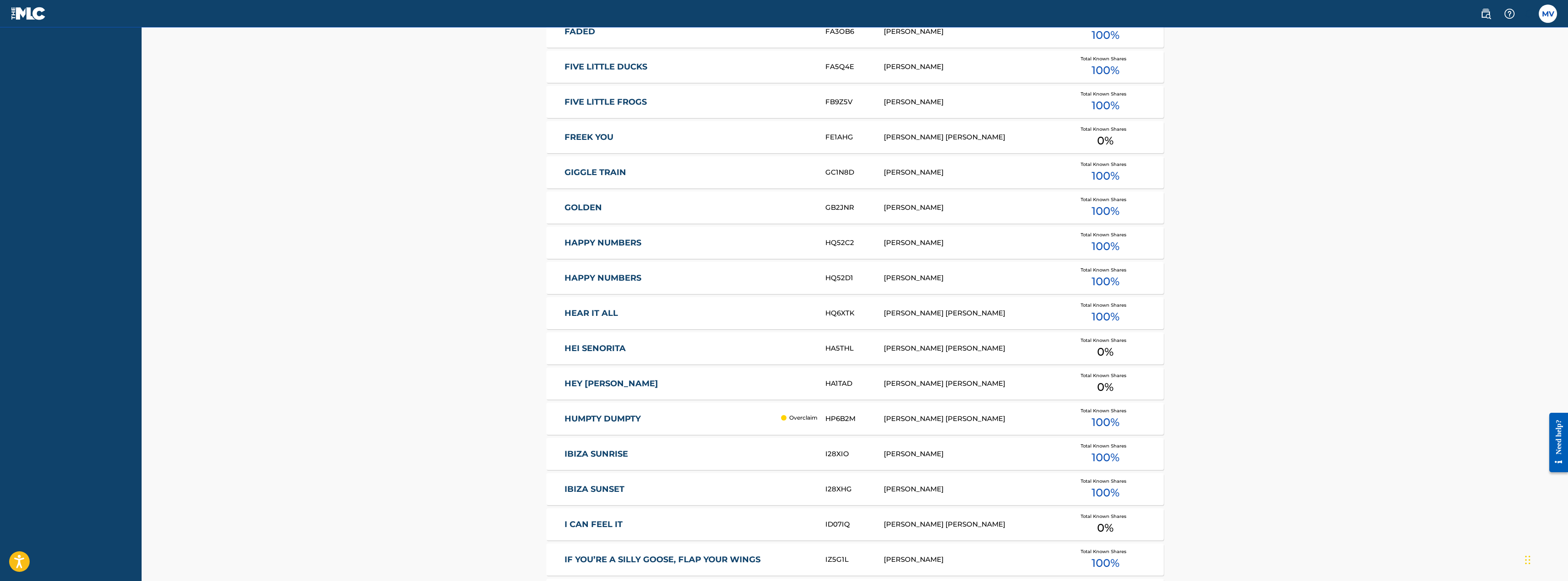
scroll to position [1782, 0]
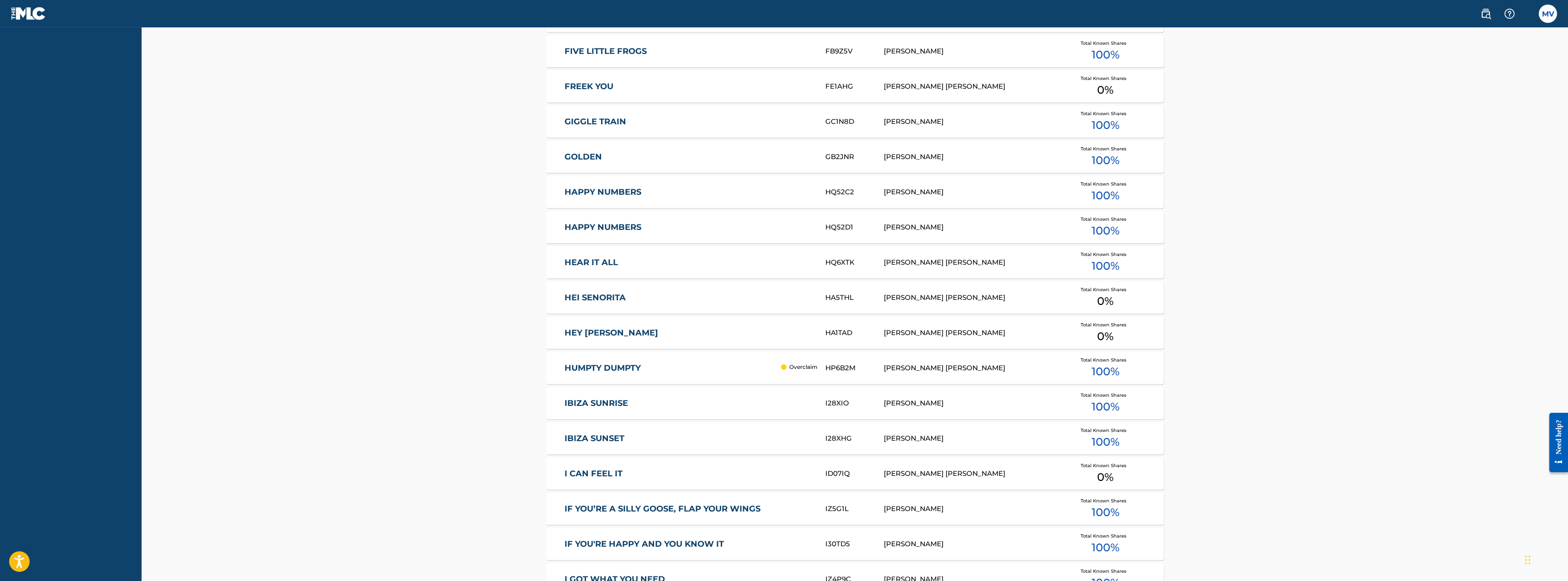
click at [612, 368] on link "HUMPTY DUMPTY" at bounding box center [670, 368] width 212 height 10
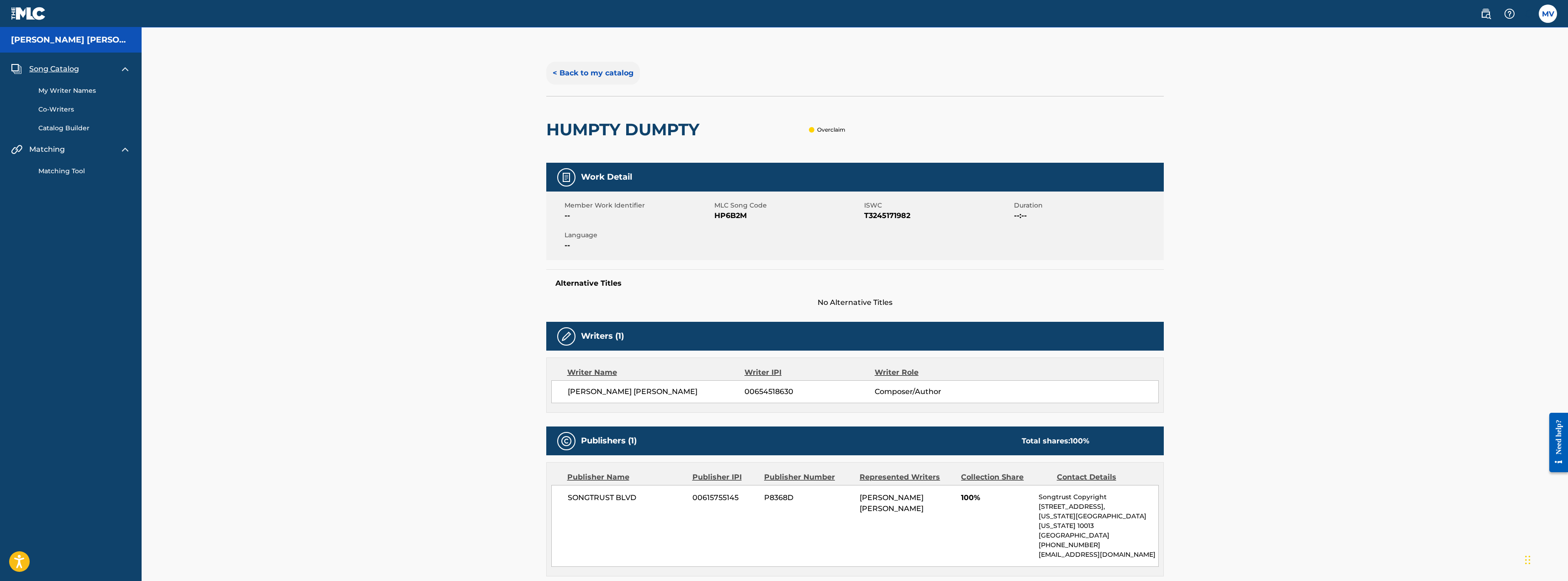
click at [601, 70] on button "< Back to my catalog" at bounding box center [593, 73] width 94 height 23
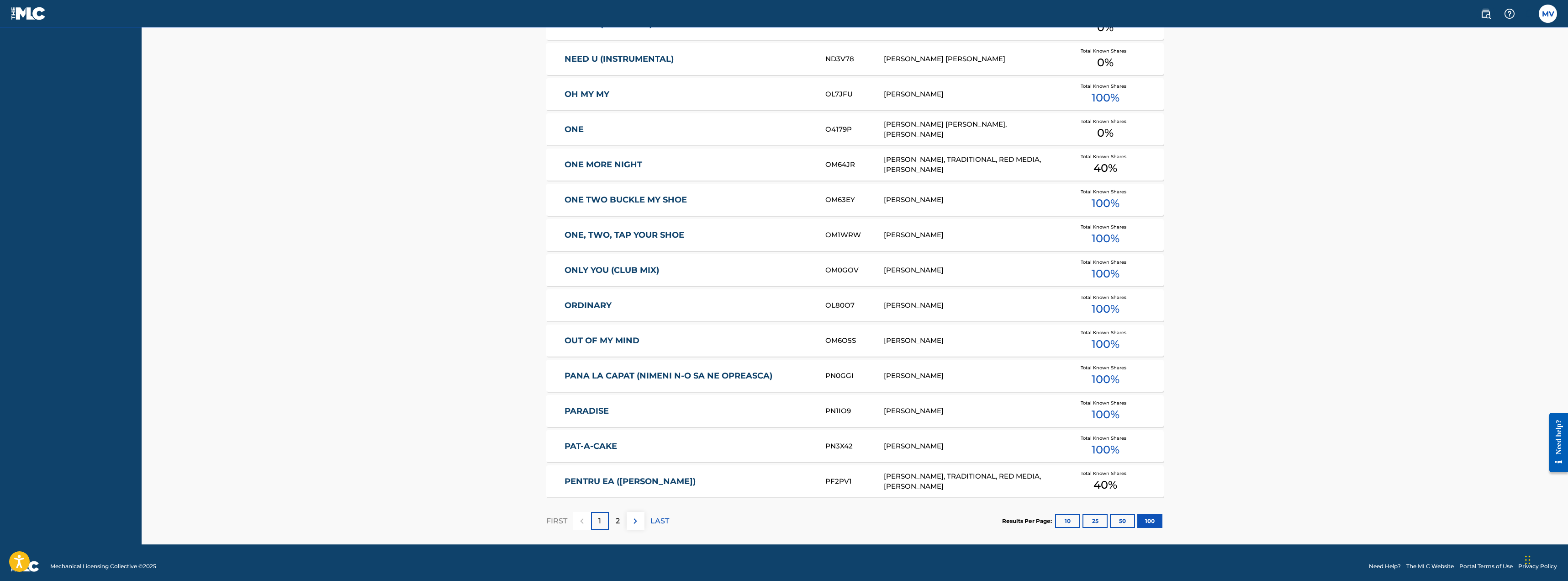
scroll to position [3400, 0]
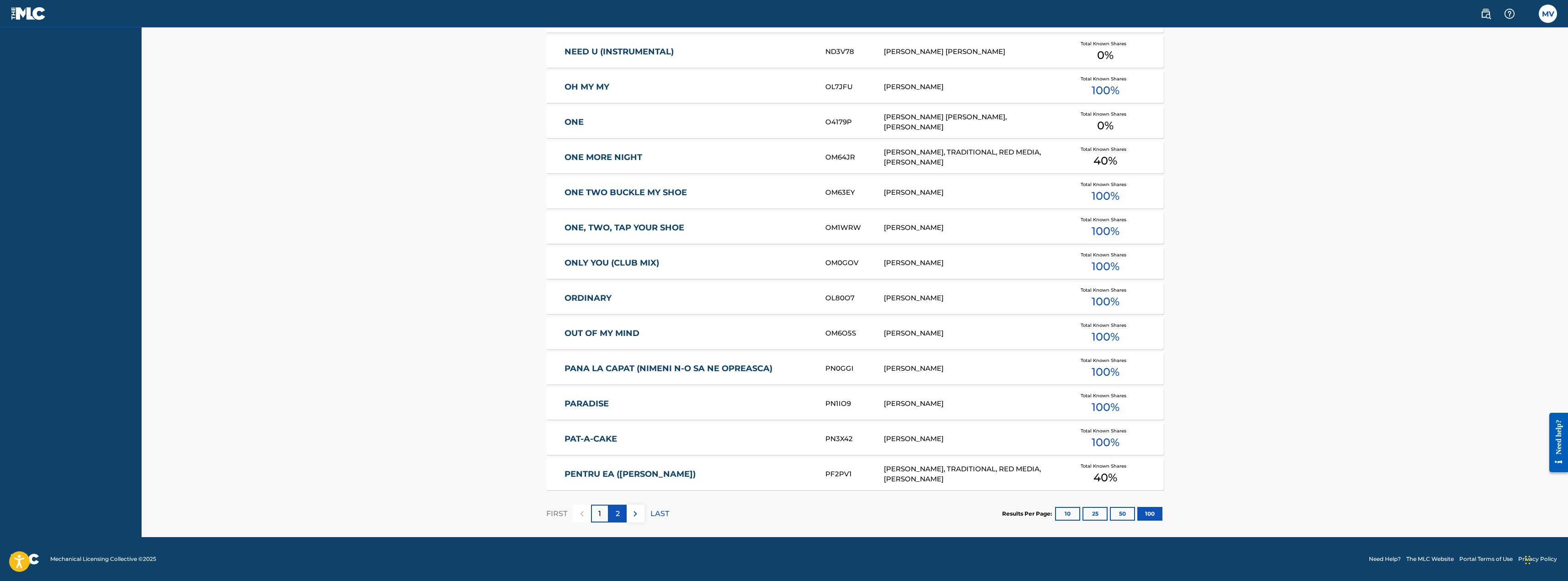
click at [617, 512] on p "2" at bounding box center [617, 513] width 4 height 11
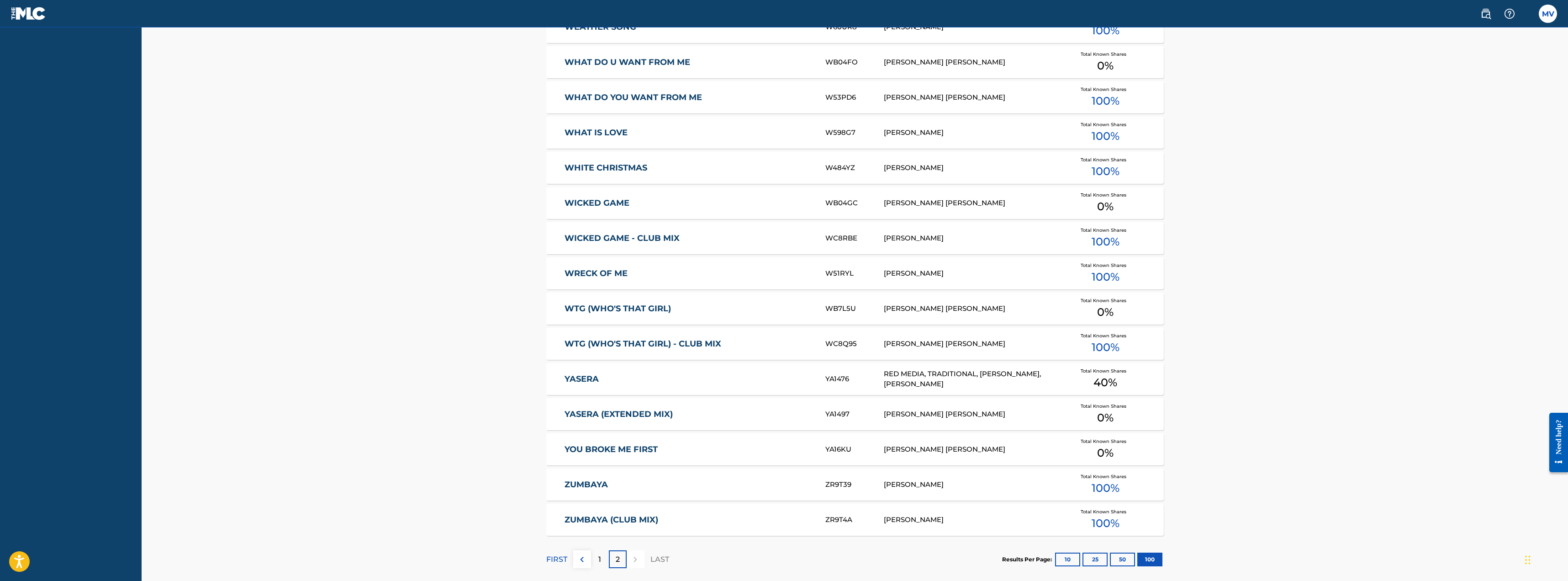
scroll to position [2239, 0]
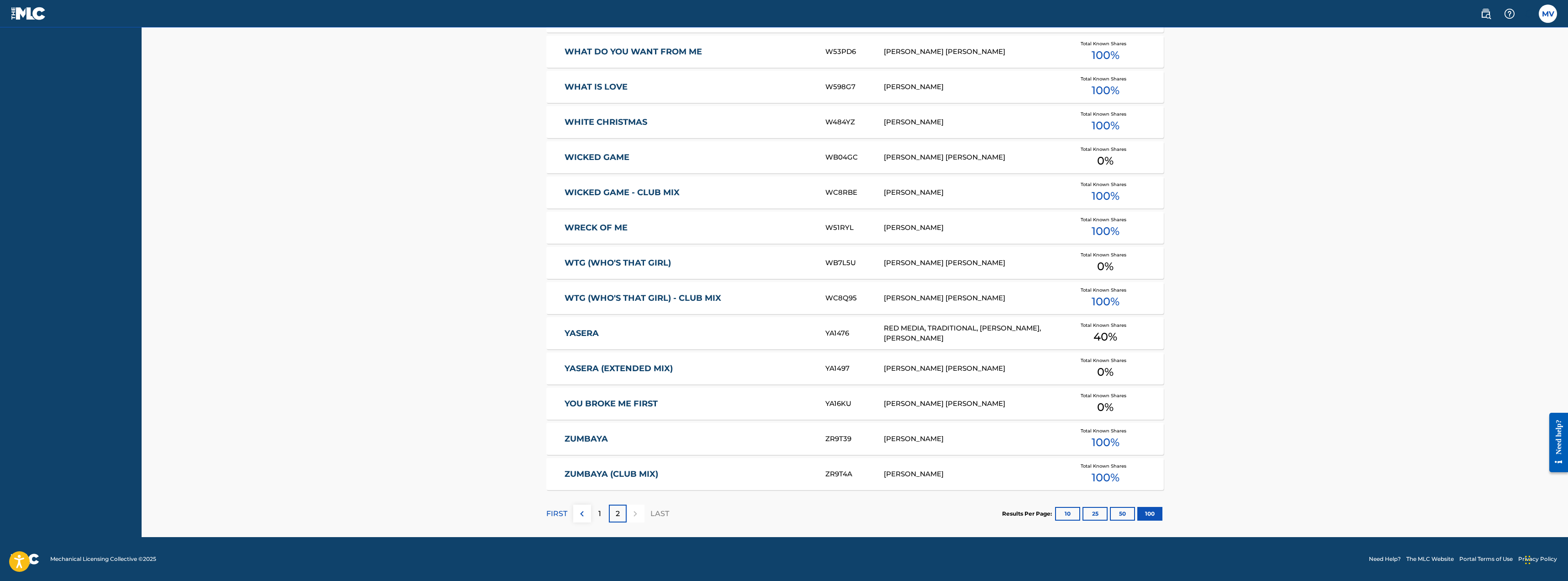
click at [603, 437] on link "ZUMBAYA" at bounding box center [688, 438] width 248 height 10
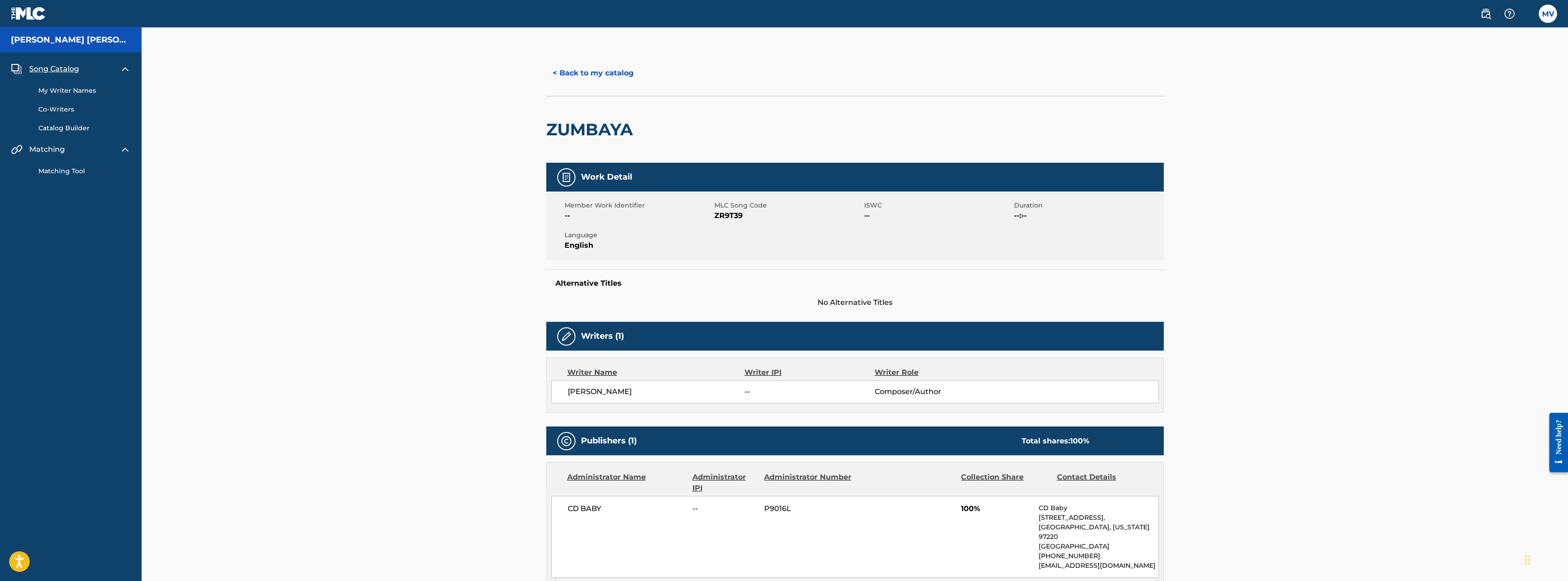
click at [70, 90] on link "My Writer Names" at bounding box center [85, 91] width 93 height 10
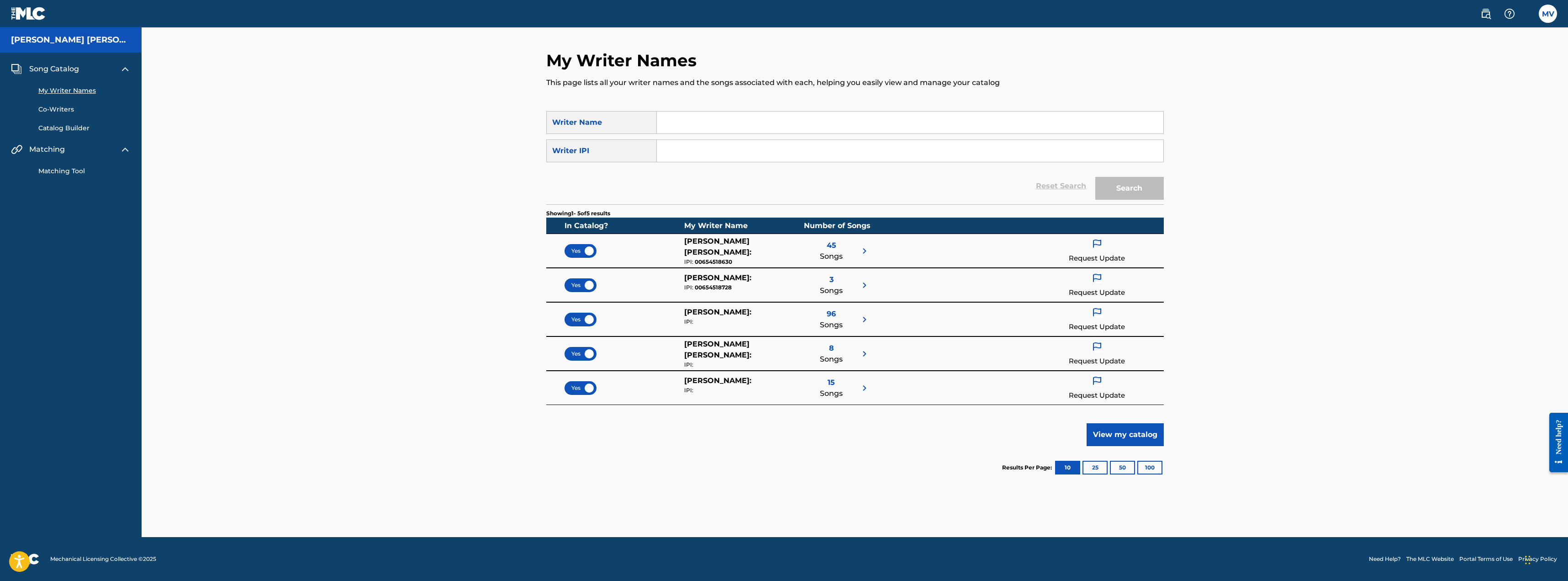
click at [833, 314] on span "96" at bounding box center [831, 314] width 9 height 11
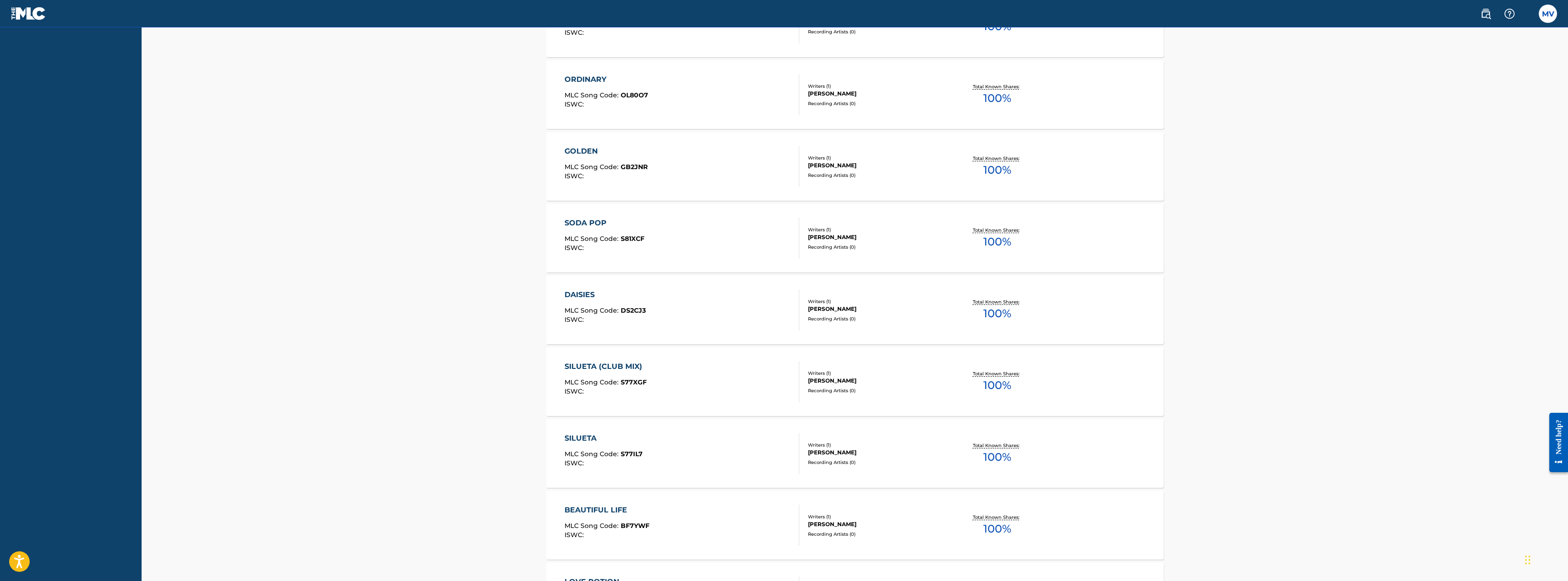
scroll to position [365, 0]
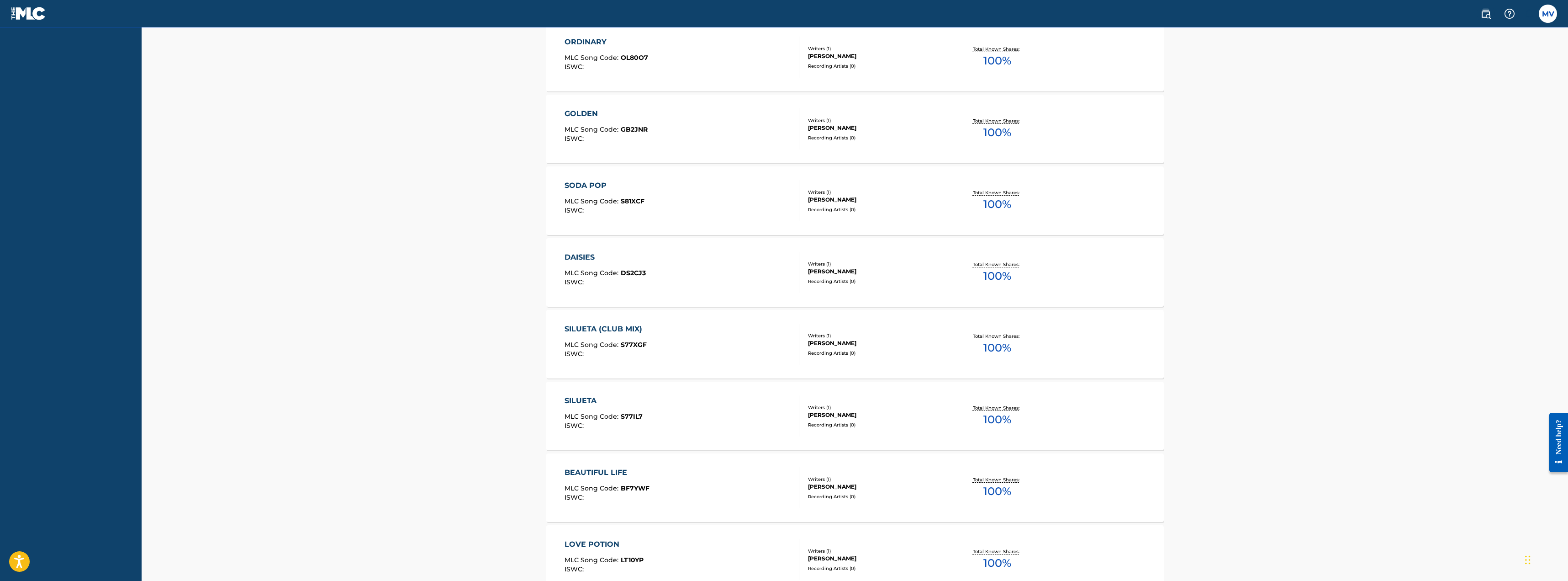
click at [585, 400] on div "SILUETA" at bounding box center [603, 401] width 78 height 11
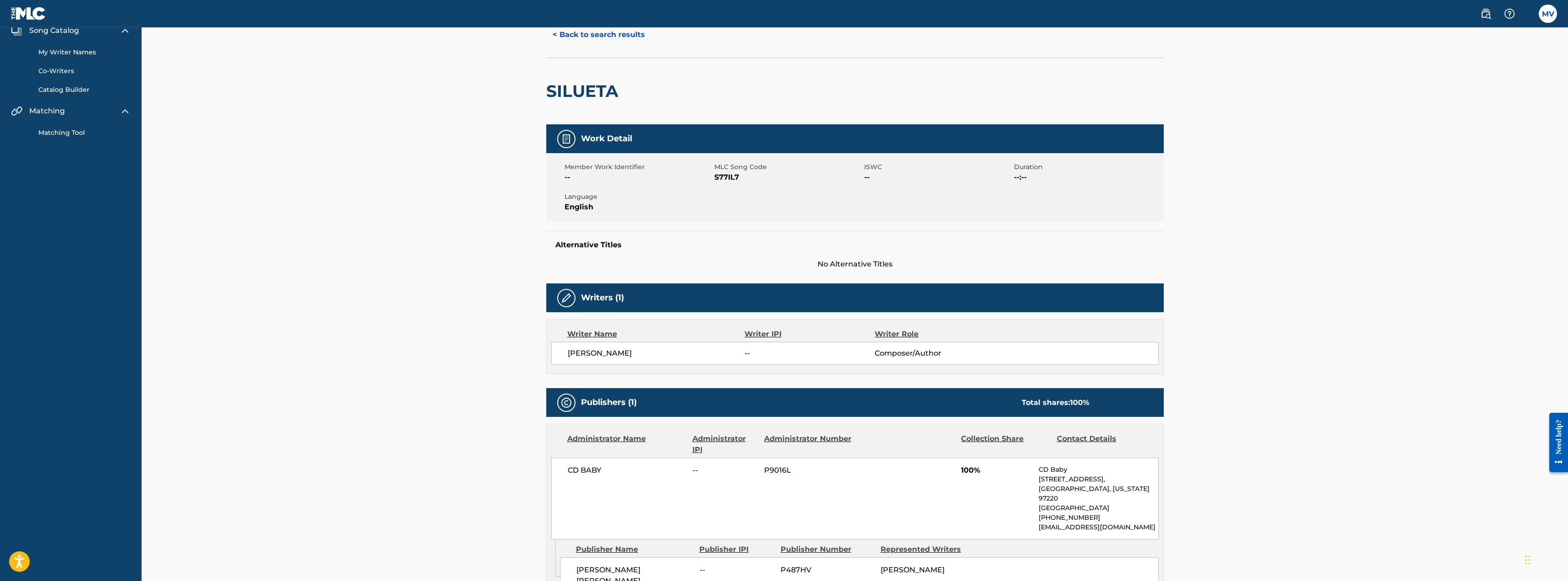
scroll to position [137, 0]
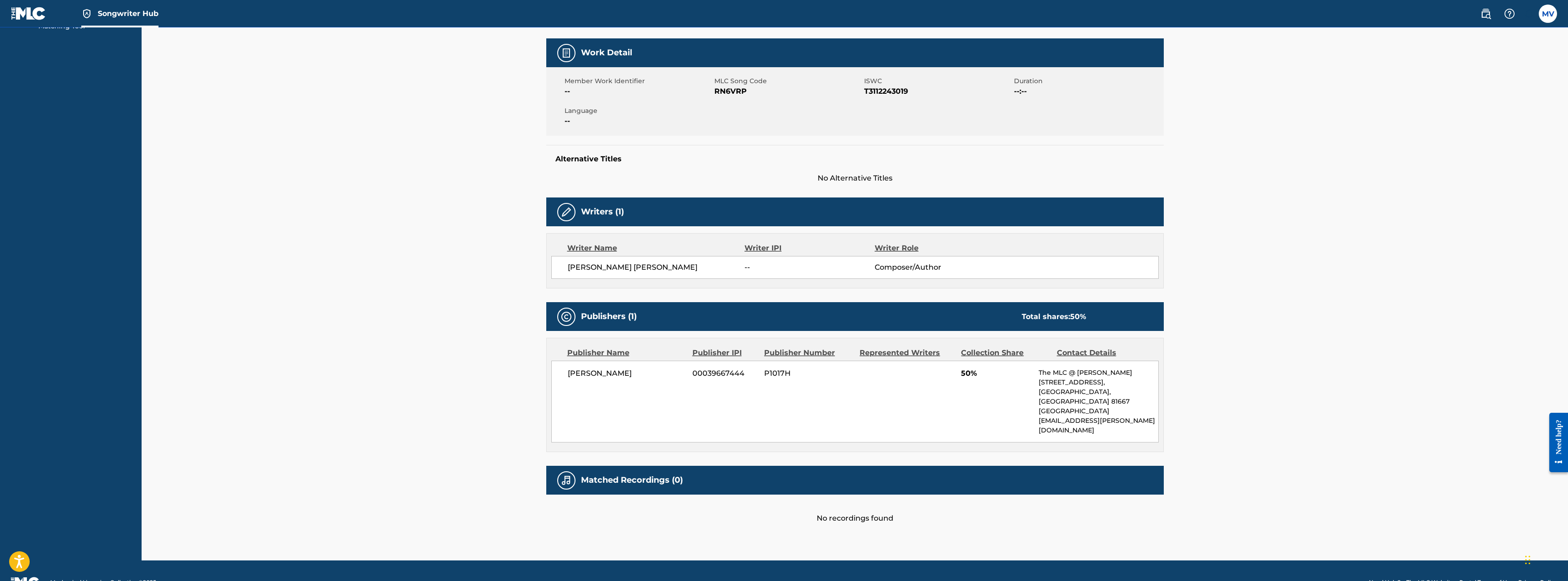
scroll to position [149, 0]
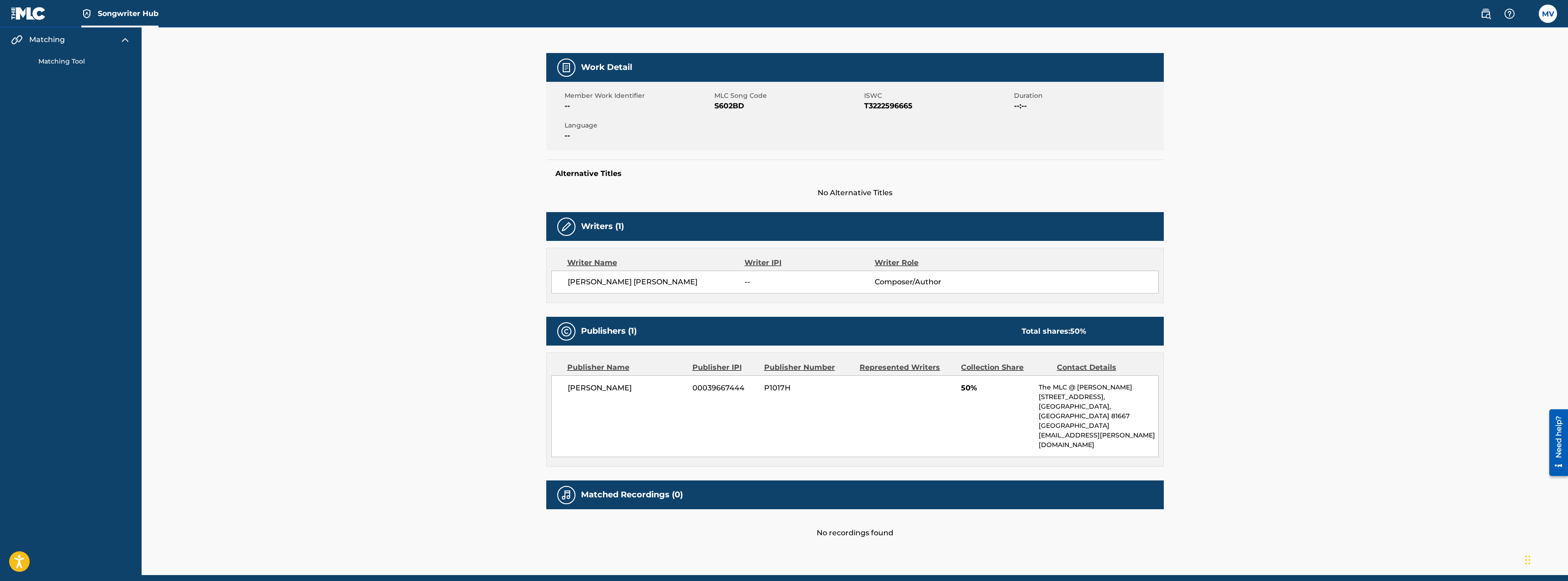
scroll to position [129, 0]
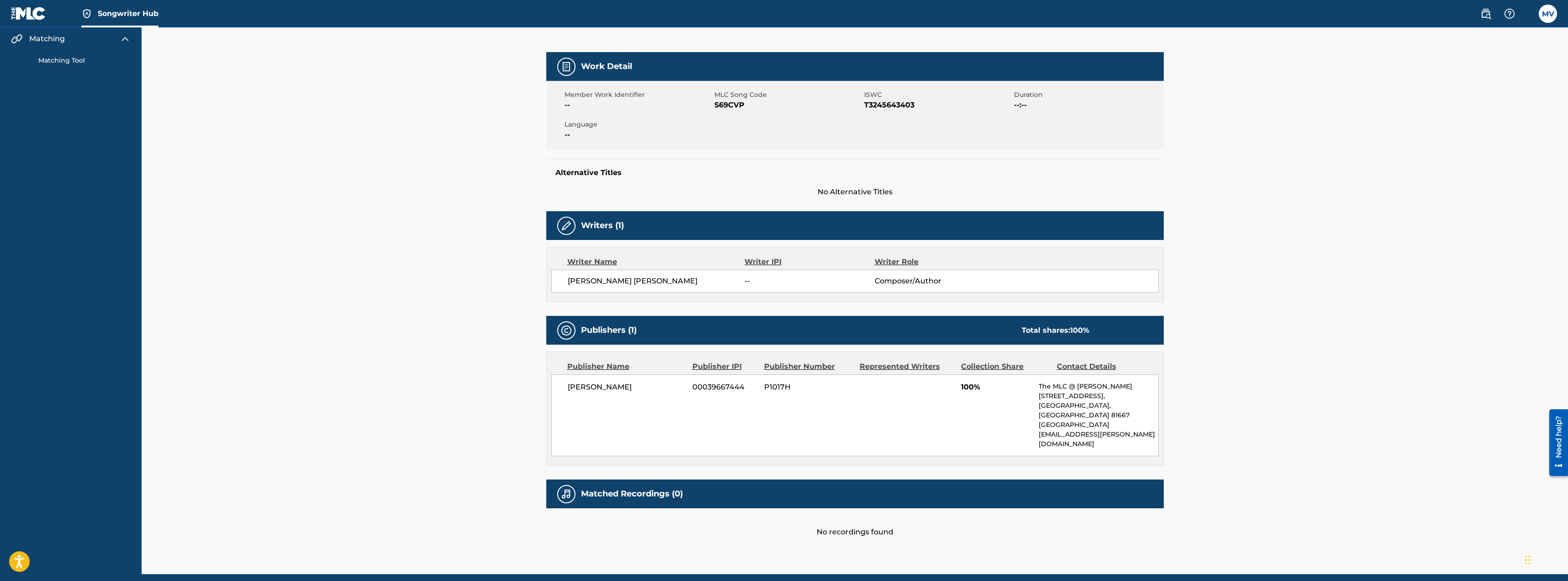
scroll to position [129, 0]
